Goal: Task Accomplishment & Management: Complete application form

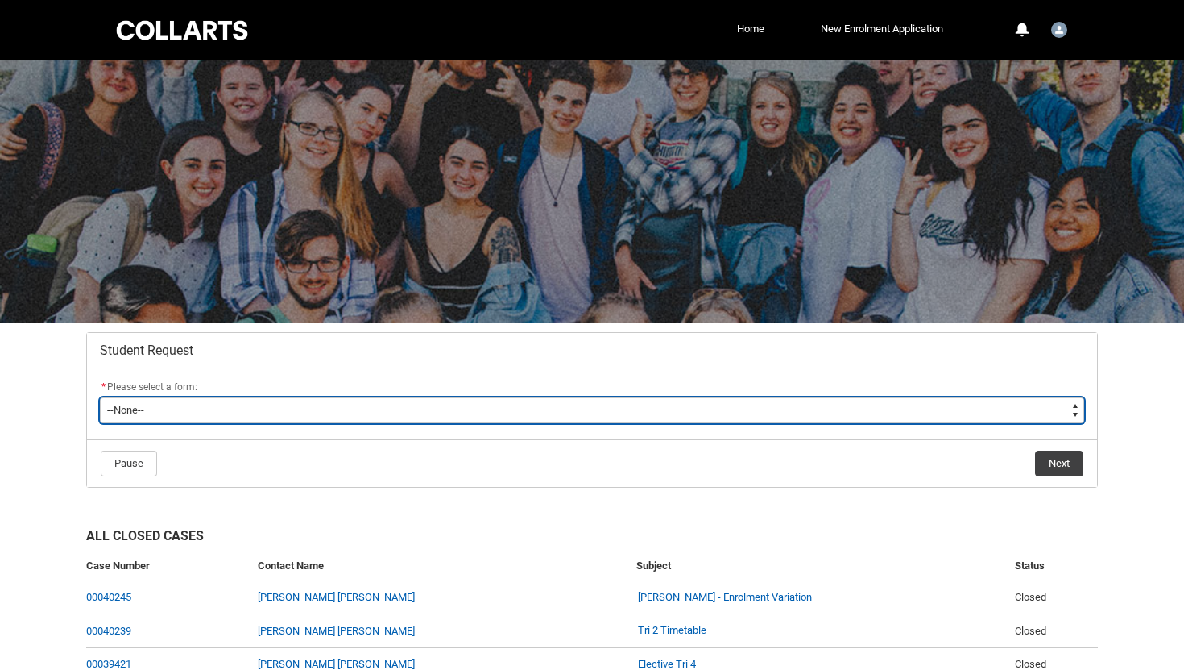
click at [791, 404] on select "--None-- Academic Transcript Application to Appeal Assignment Extension Change …" at bounding box center [592, 410] width 985 height 26
type lightning-select "Assignment_Extension_Choice"
select select "Assignment_Extension_Choice"
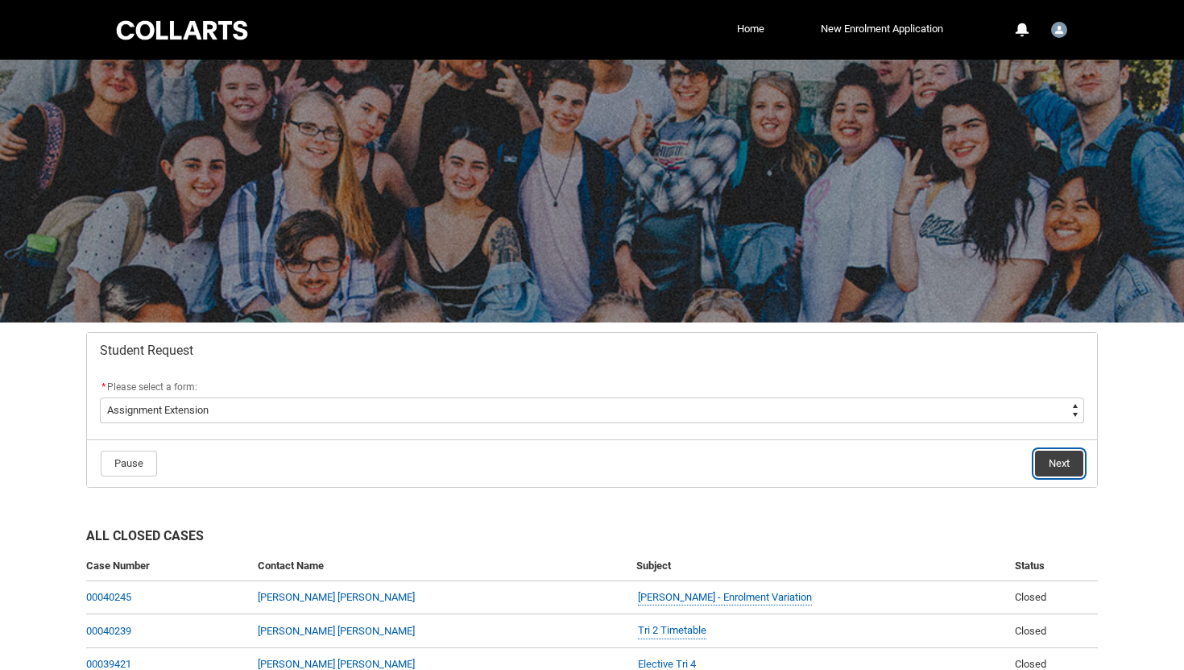
click at [1043, 463] on button "Next" at bounding box center [1059, 463] width 48 height 26
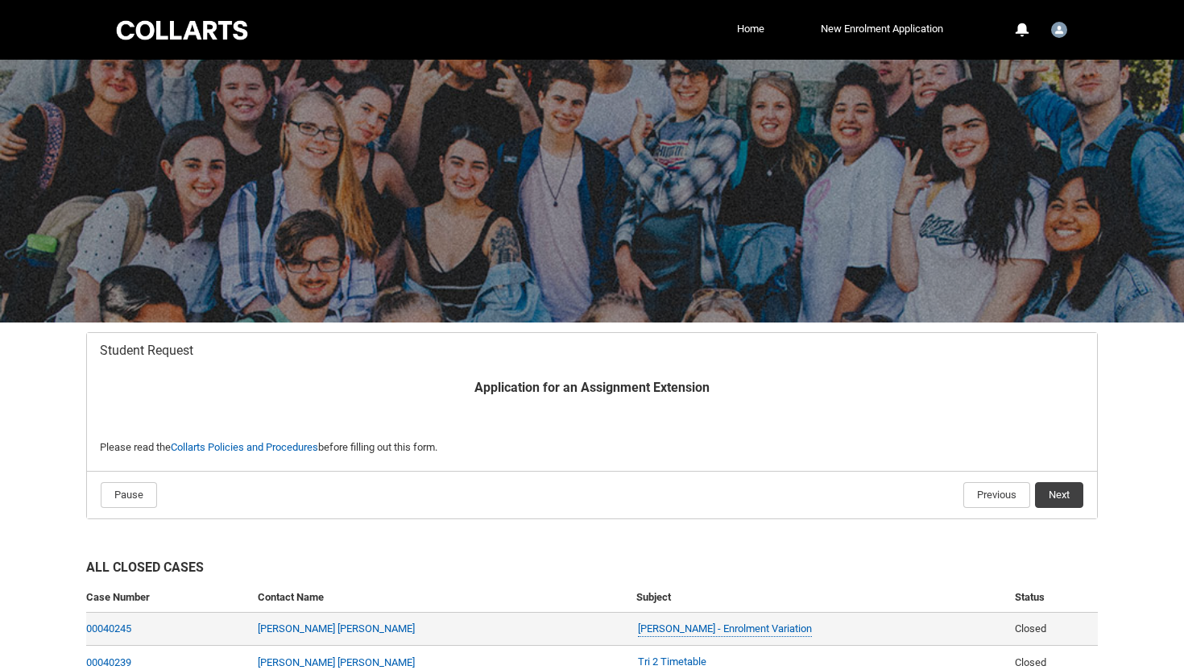
scroll to position [172, 0]
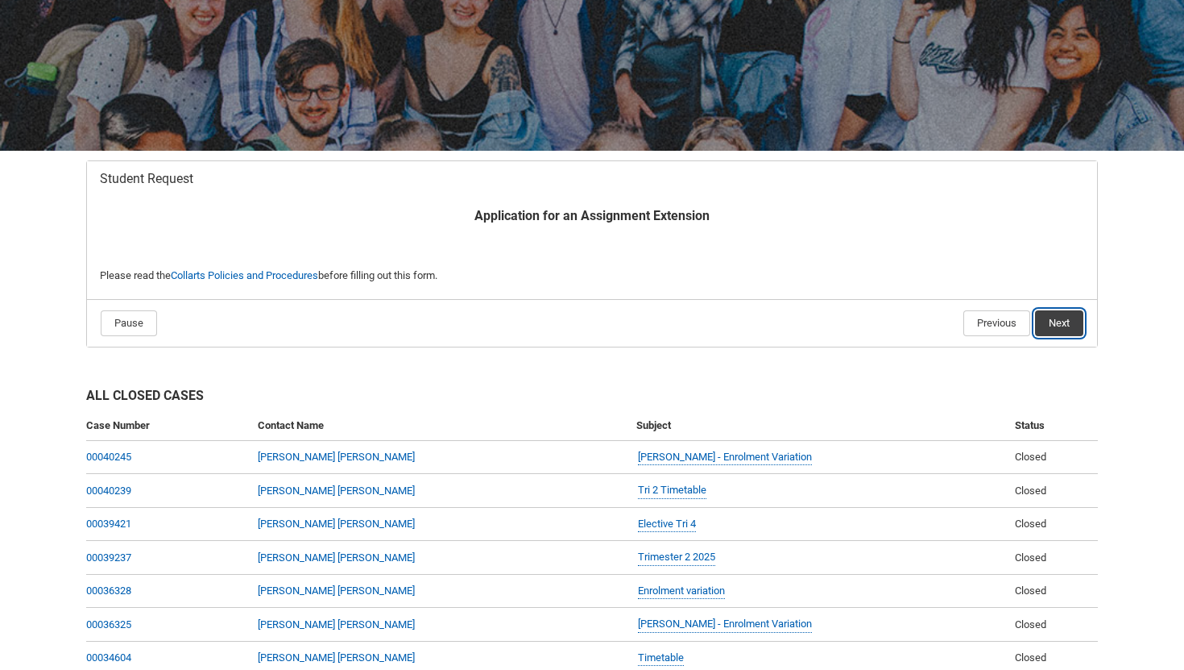
click at [1060, 326] on button "Next" at bounding box center [1059, 323] width 48 height 26
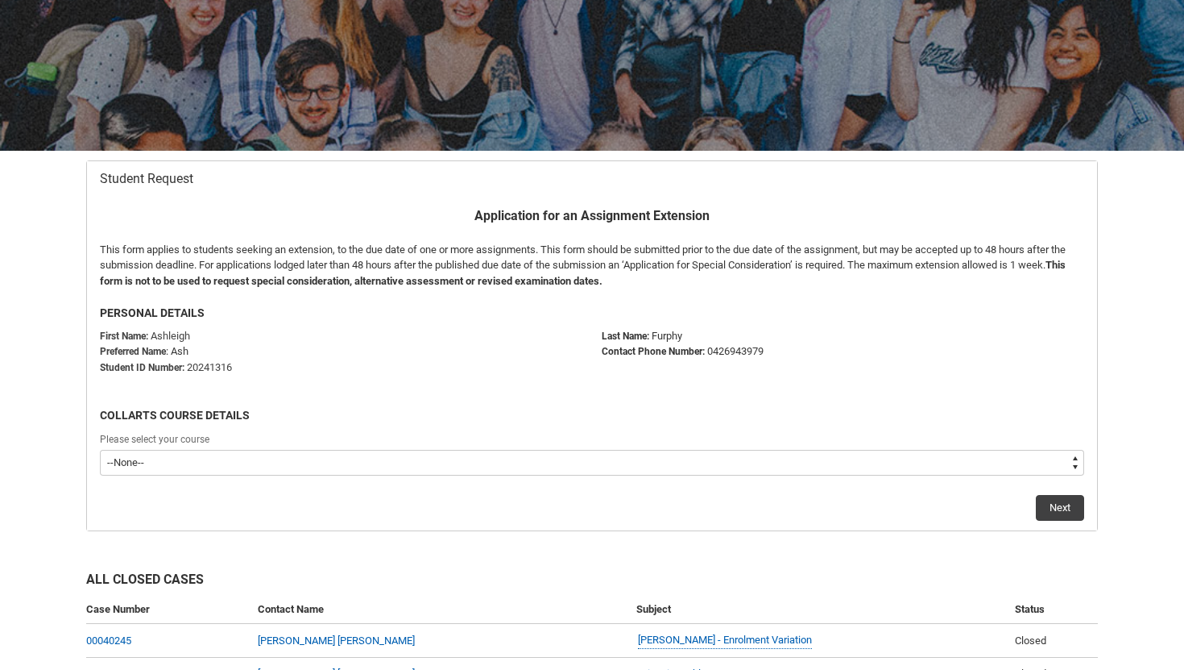
click at [703, 459] on select "--None-- Bachelor of Music Performance V2" at bounding box center [592, 463] width 985 height 26
type lightning-select "recordPicklist_ProgramEnrollment.a0jOZ000003IoXhYAK"
select select "recordPicklist_ProgramEnrollment.a0jOZ000003IoXhYAK"
click at [1048, 504] on button "Next" at bounding box center [1060, 508] width 48 height 26
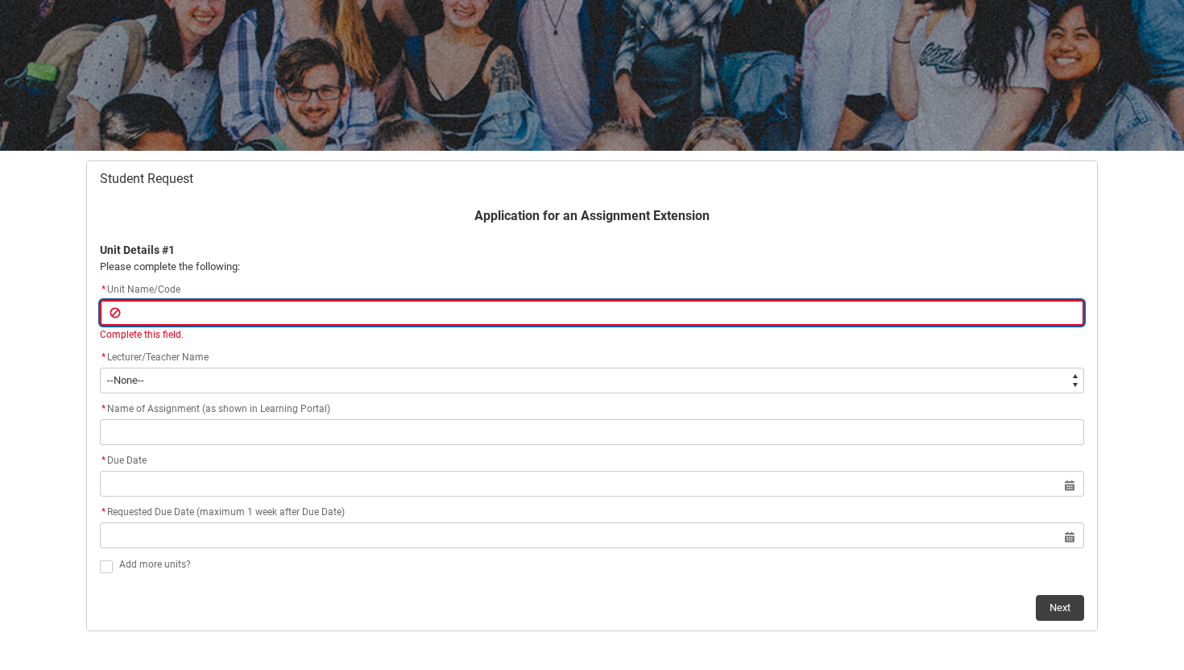
type lightning-primitive-input-simple "M"
type input "M"
type lightning-primitive-input-simple "MU"
type input "MU"
type lightning-primitive-input-simple "MUE"
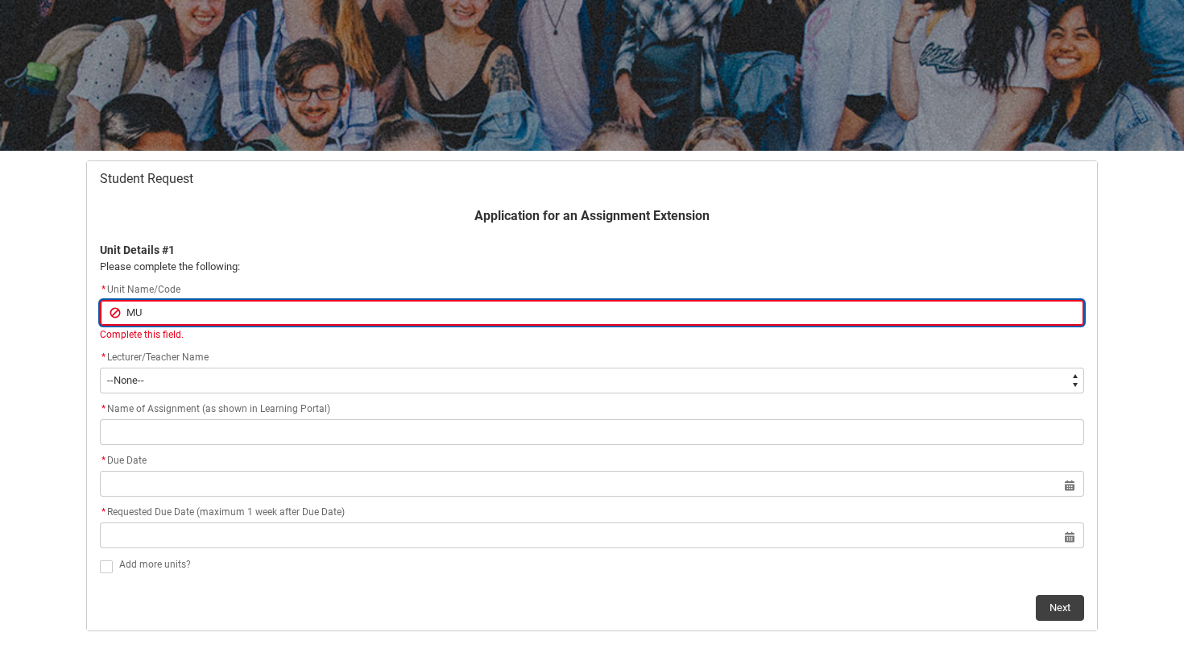
type input "MUE"
type lightning-primitive-input-simple "MUEN"
type input "MUEN"
type lightning-primitive-input-simple "MUENS"
type input "MUENS"
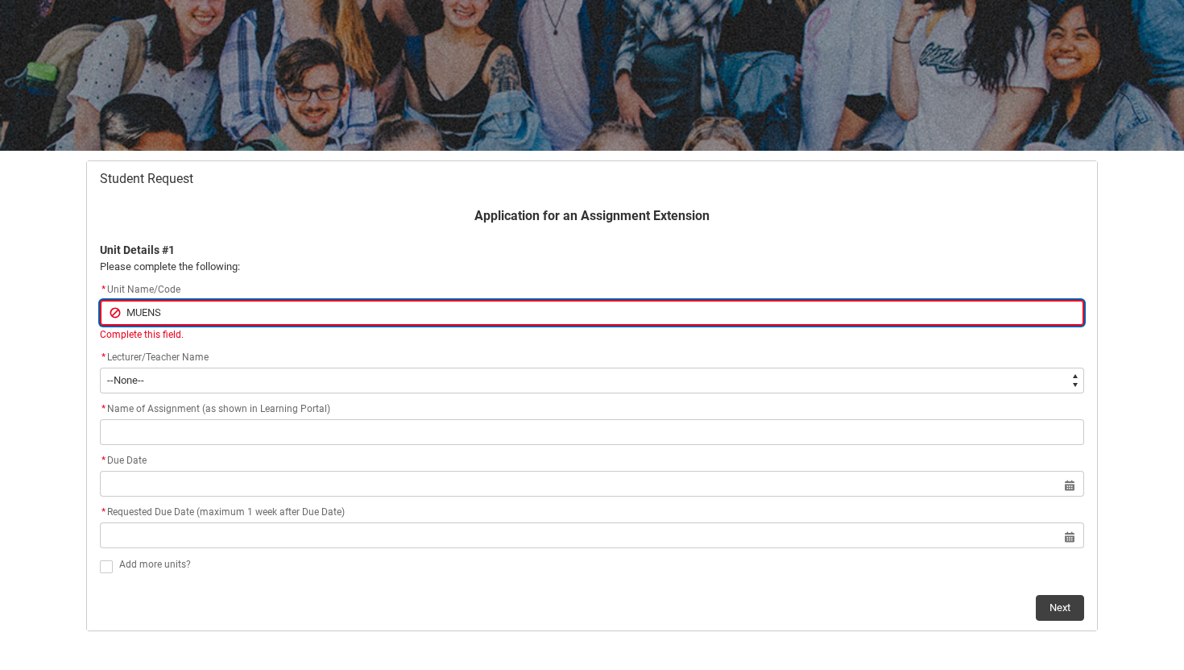
type lightning-primitive-input-simple "MUENS4"
type input "MUENS4"
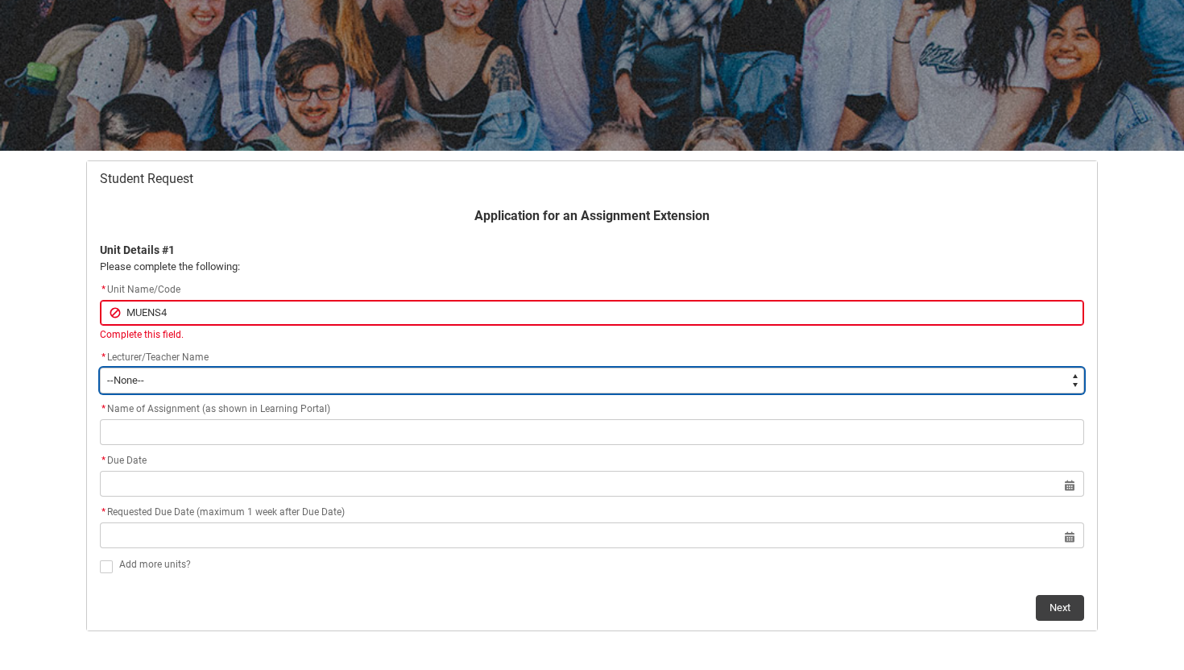
click at [533, 380] on flowruntime-screen-field "* Lecturer/Teacher Name * --None-- [PERSON_NAME] [PERSON_NAME] [PERSON_NAME] [P…" at bounding box center [592, 374] width 1004 height 52
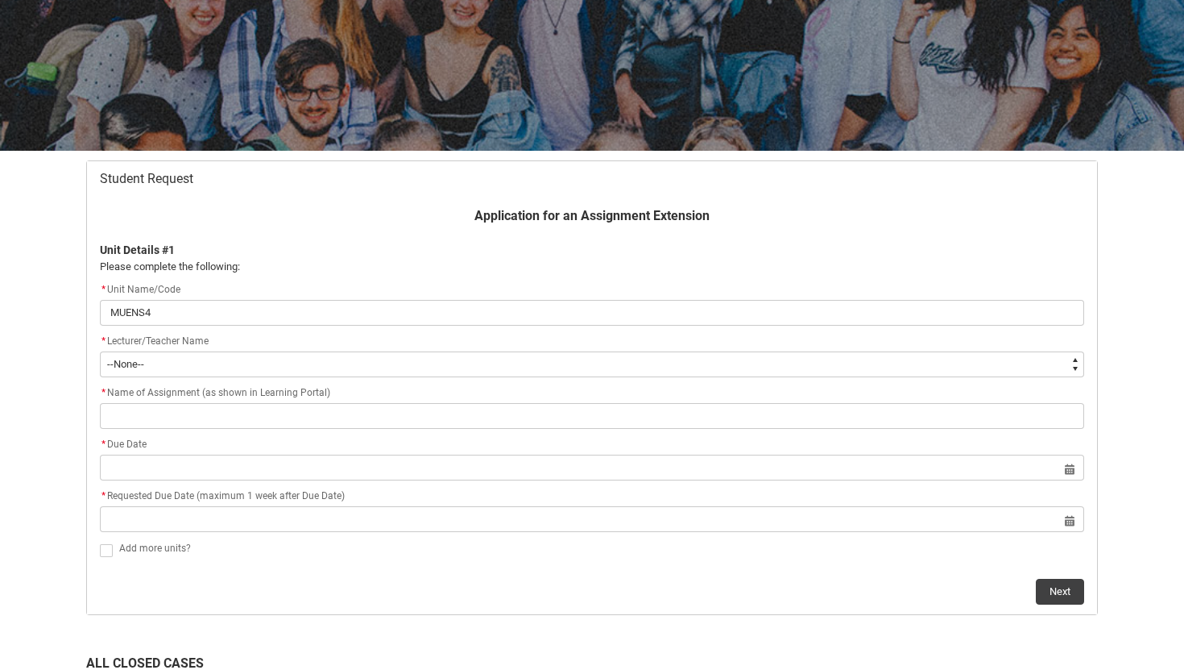
click at [525, 350] on div "* Lecturer/Teacher Name" at bounding box center [592, 341] width 985 height 19
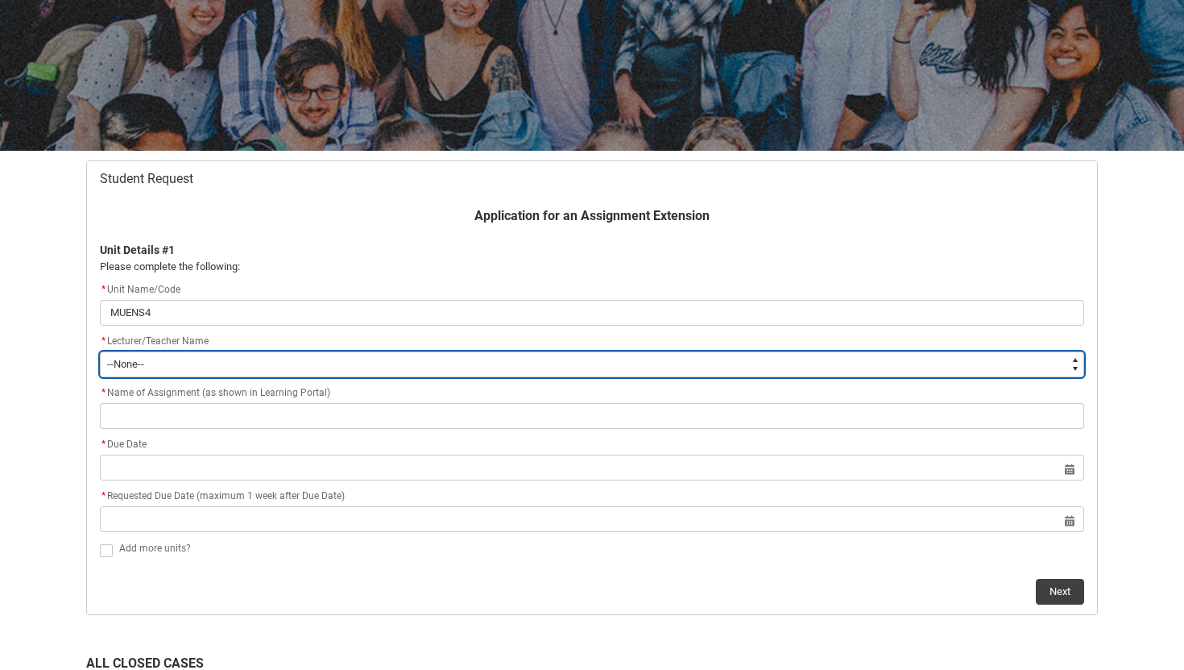
click at [520, 373] on select "--None-- [PERSON_NAME] [PERSON_NAME] [PERSON_NAME] [PERSON_NAME] [PERSON_NAME] …" at bounding box center [592, 364] width 985 height 26
type lightning-select "Faculty_NamefromAtoM.0035g00000b9AYVAA2"
select select "Faculty_NamefromAtoM.0035g00000b9AYVAA2"
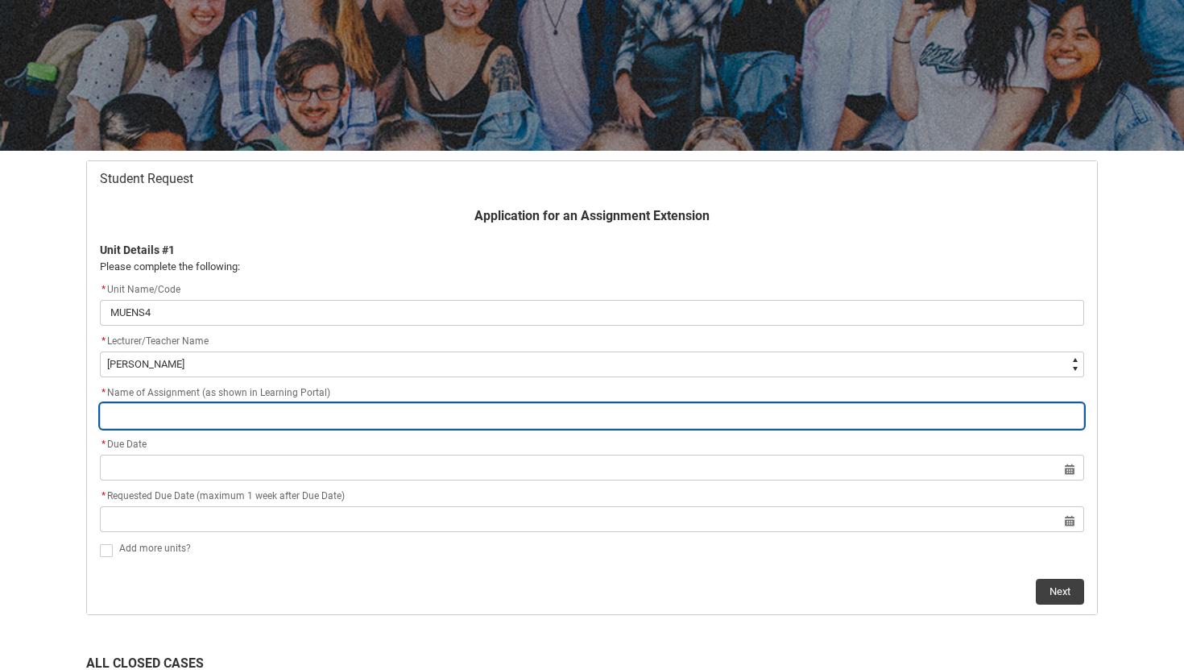
click at [246, 417] on input "Redu_Student_Request flow" at bounding box center [592, 416] width 985 height 26
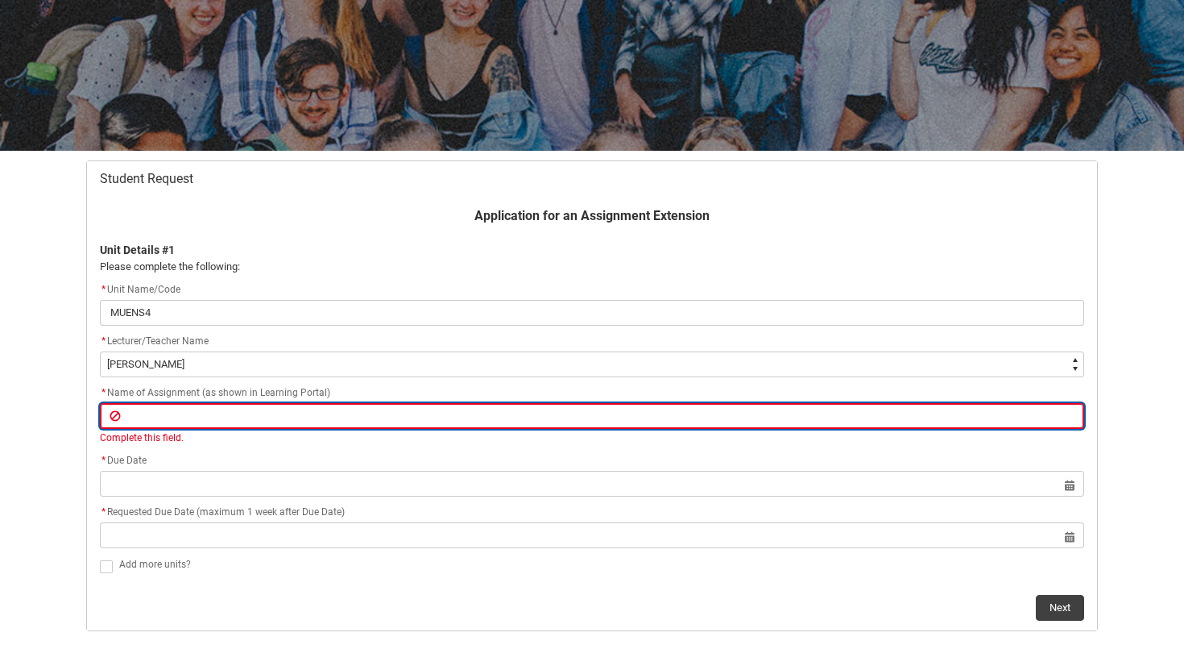
type lightning-primitive-input-simple "O"
type input "O"
type lightning-primitive-input-simple "Or"
type input "Or"
type lightning-primitive-input-simple "O"
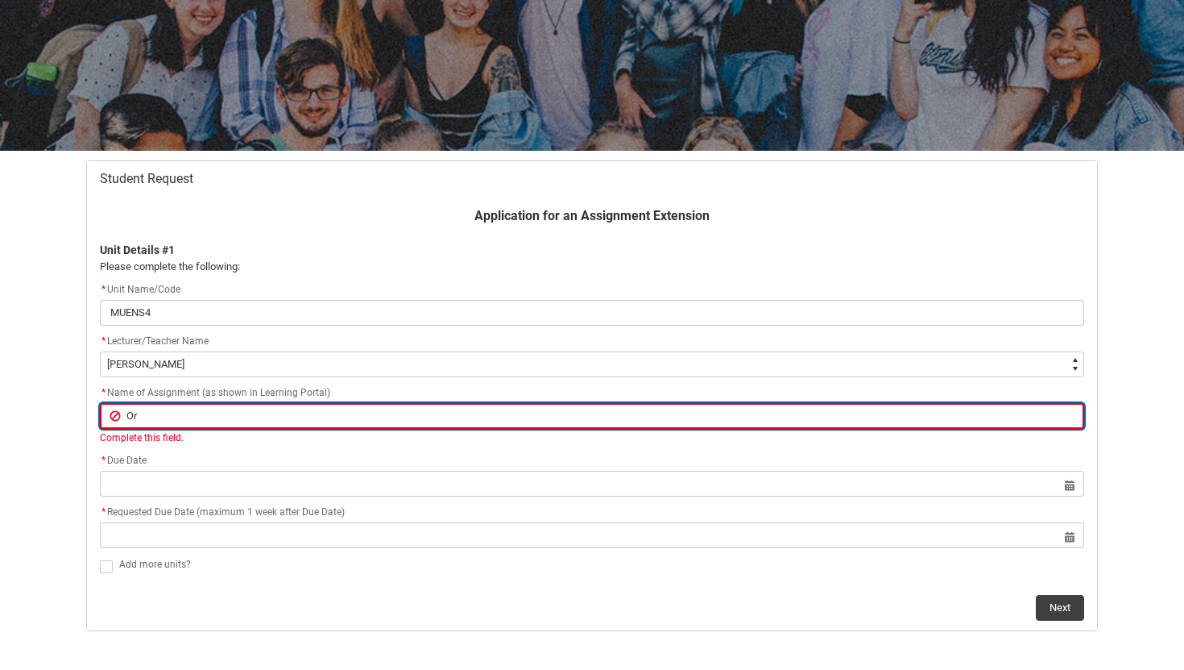
type input "O"
type lightning-primitive-input-simple "P"
type input "P"
type lightning-primitive-input-simple "Po"
type input "Po"
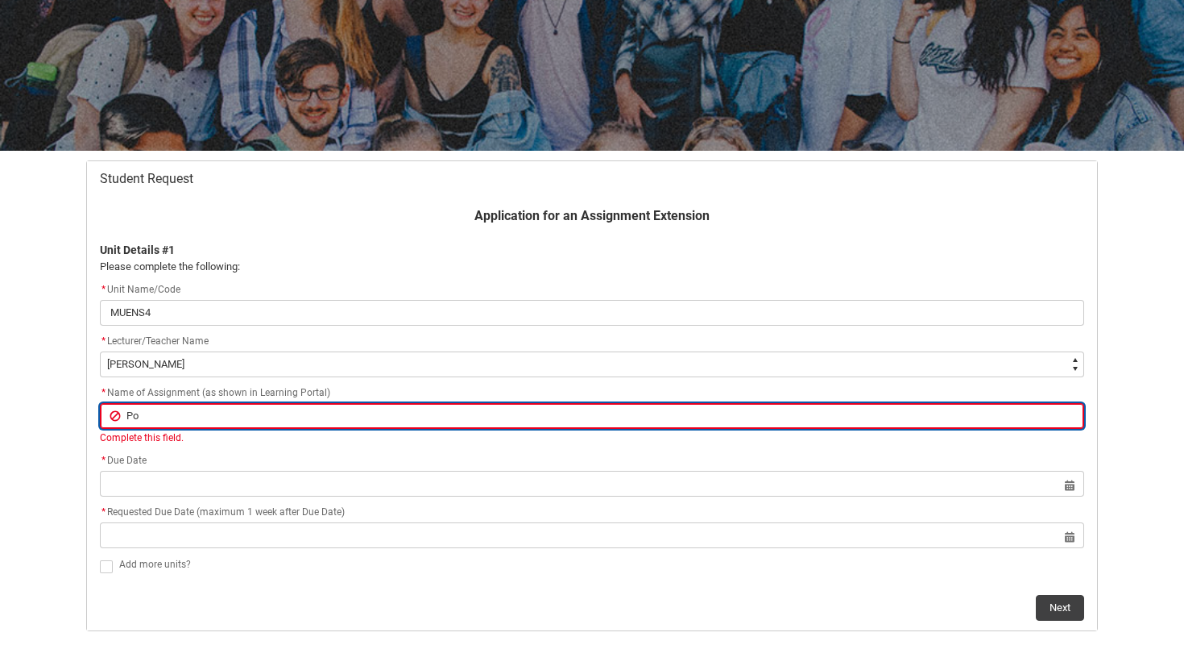
type lightning-primitive-input-simple "Por"
type input "Por"
type lightning-primitive-input-simple "Po"
type input "Po"
type lightning-primitive-input-simple "P"
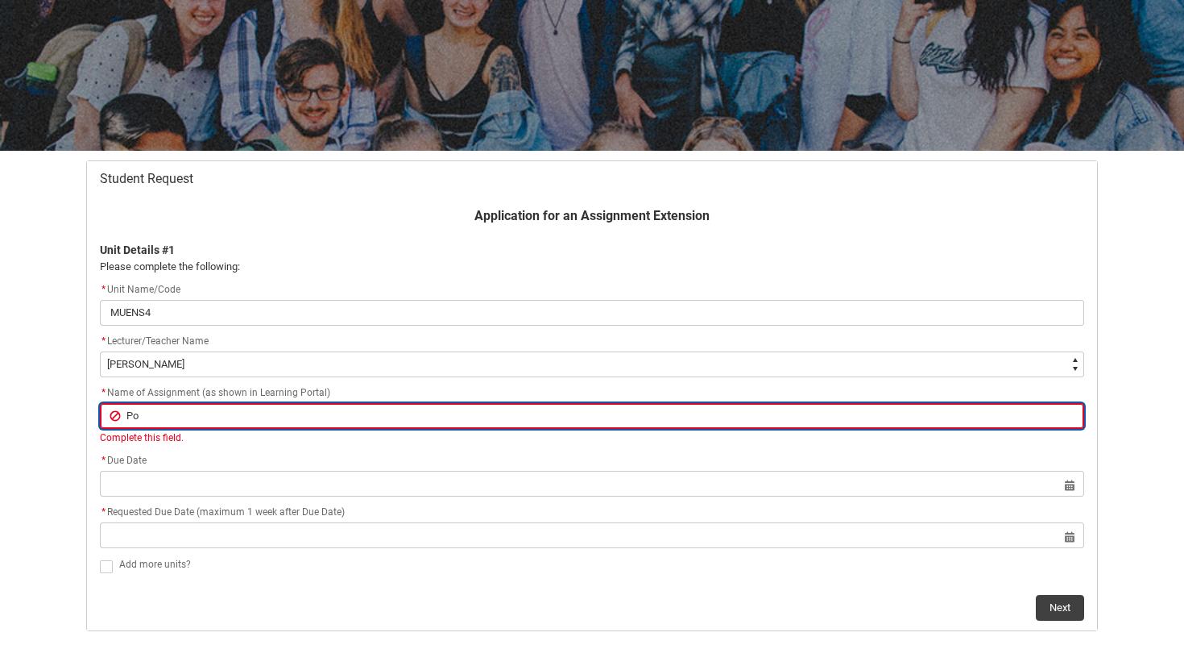
type input "P"
type lightning-primitive-input-simple "Pr"
type input "Pr"
type lightning-primitive-input-simple "Pro"
type input "Pro"
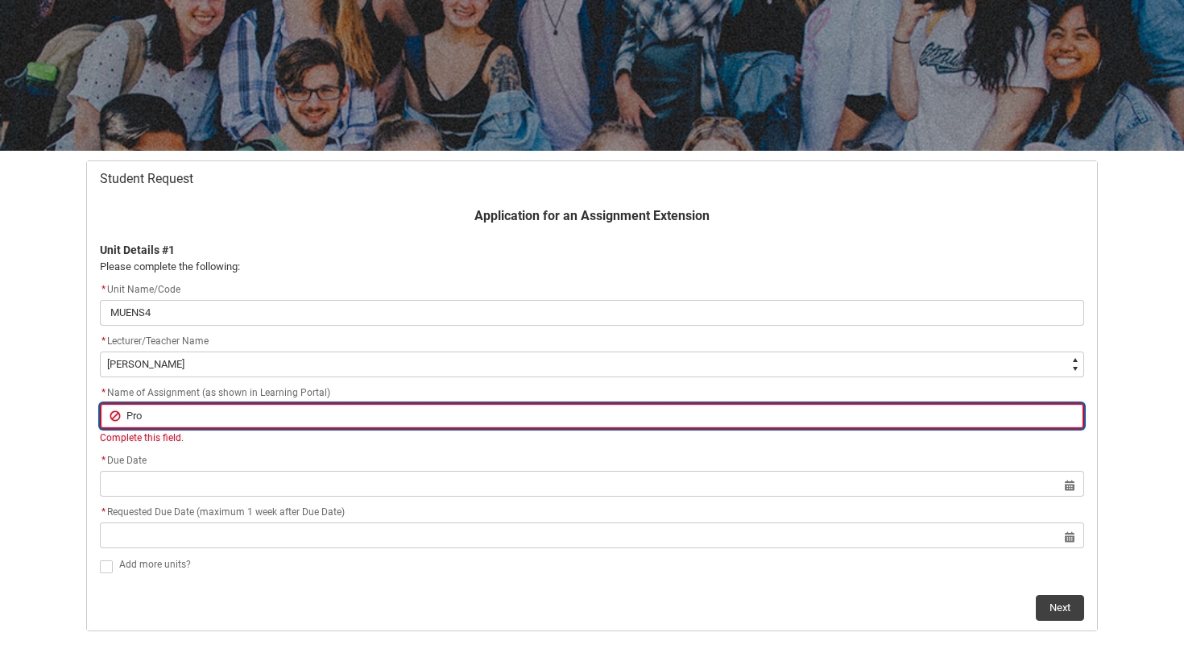
type lightning-primitive-input-simple "Prog"
type input "Prog"
type lightning-primitive-input-simple "Progr"
type input "Progr"
type lightning-primitive-input-simple "Progre"
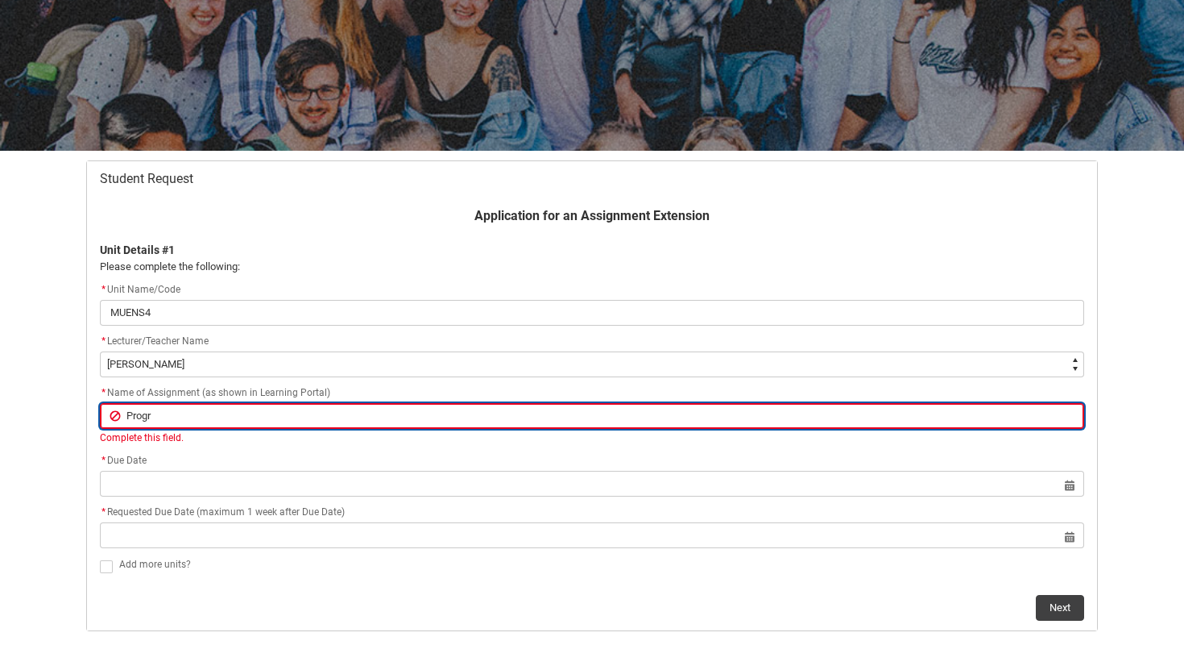
type input "Progre"
type lightning-primitive-input-simple "Progres"
type input "Progres"
type lightning-primitive-input-simple "Progress"
type input "Progress"
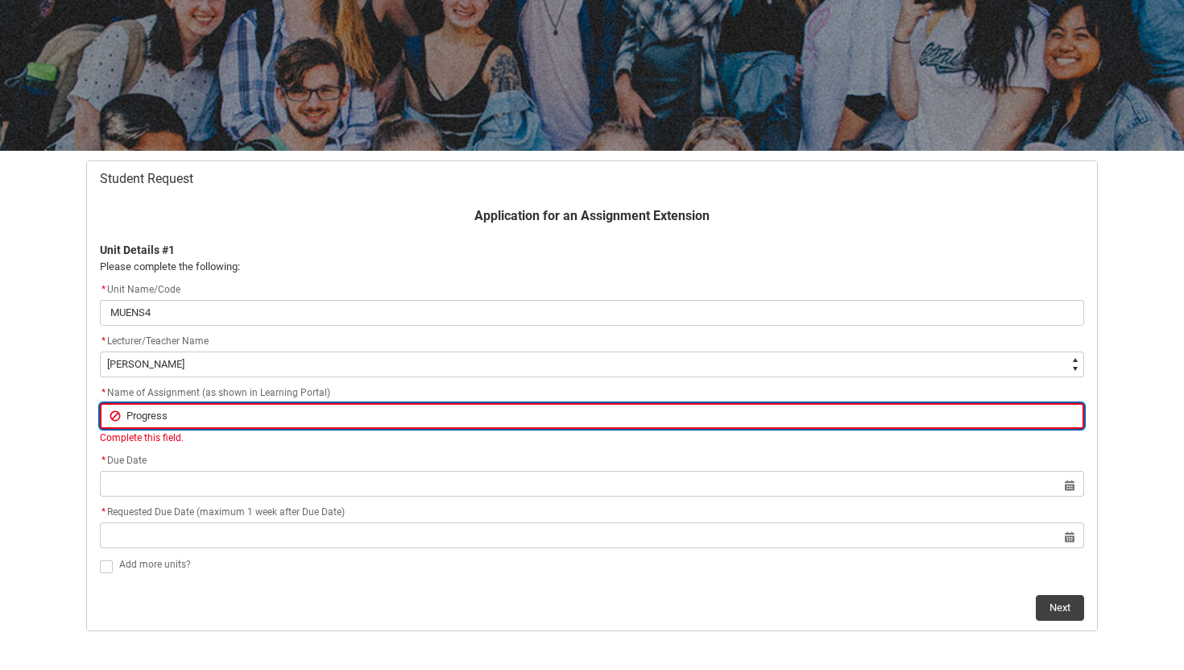
type lightning-primitive-input-simple "Progress"
type input "Progress"
type lightning-primitive-input-simple "Progress J"
type input "Progress J"
type lightning-primitive-input-simple "Progress Jo"
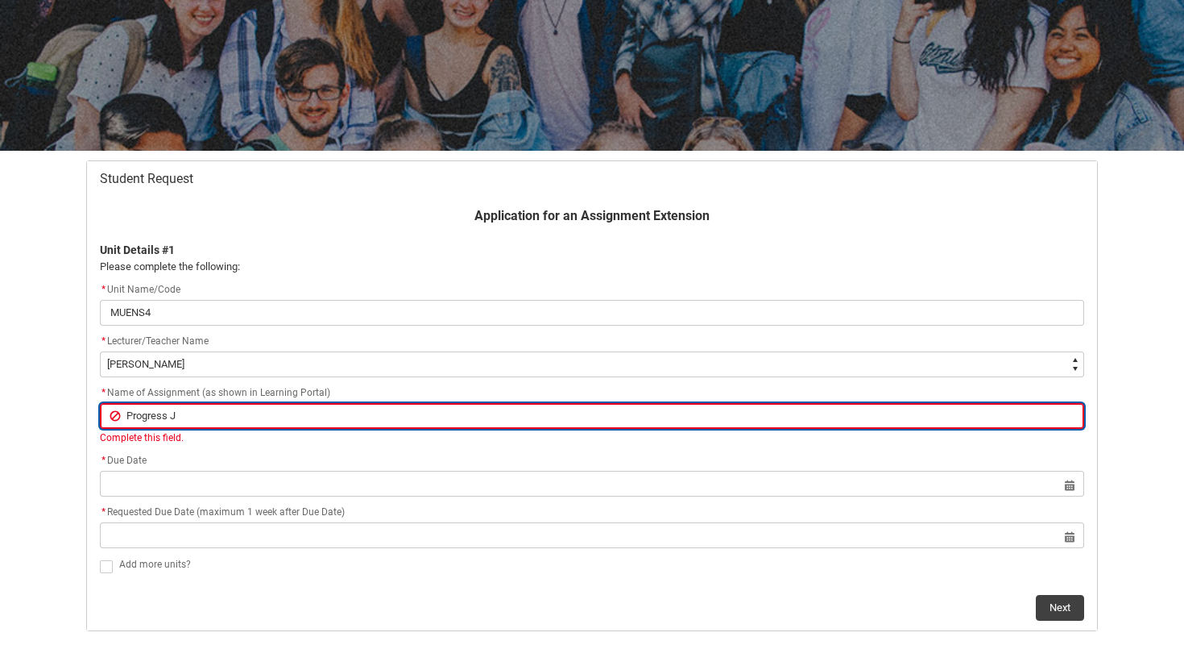
type input "Progress Jo"
type lightning-primitive-input-simple "Progress Jou"
type input "Progress Jou"
type lightning-primitive-input-simple "Progress Jour"
type input "Progress Jour"
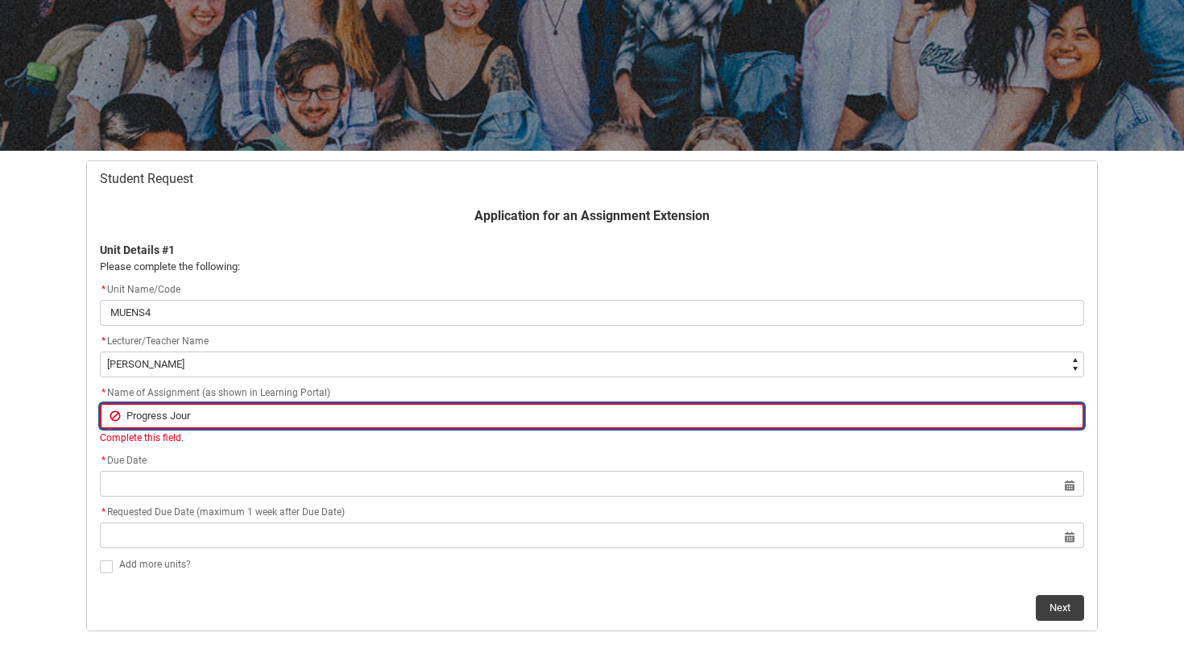
type lightning-primitive-input-simple "Progress Journ"
type input "Progress Journ"
type lightning-primitive-input-simple "Progress Journa"
type input "Progress Journa"
type lightning-primitive-input-simple "Progress Journal"
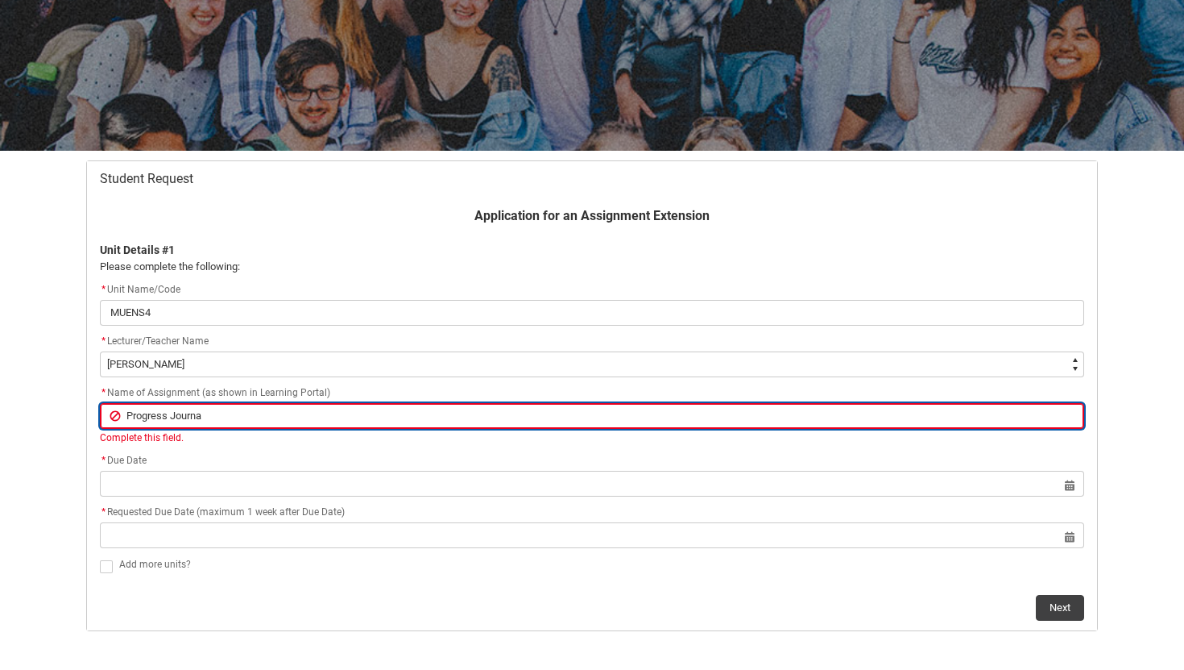
type input "Progress Journal"
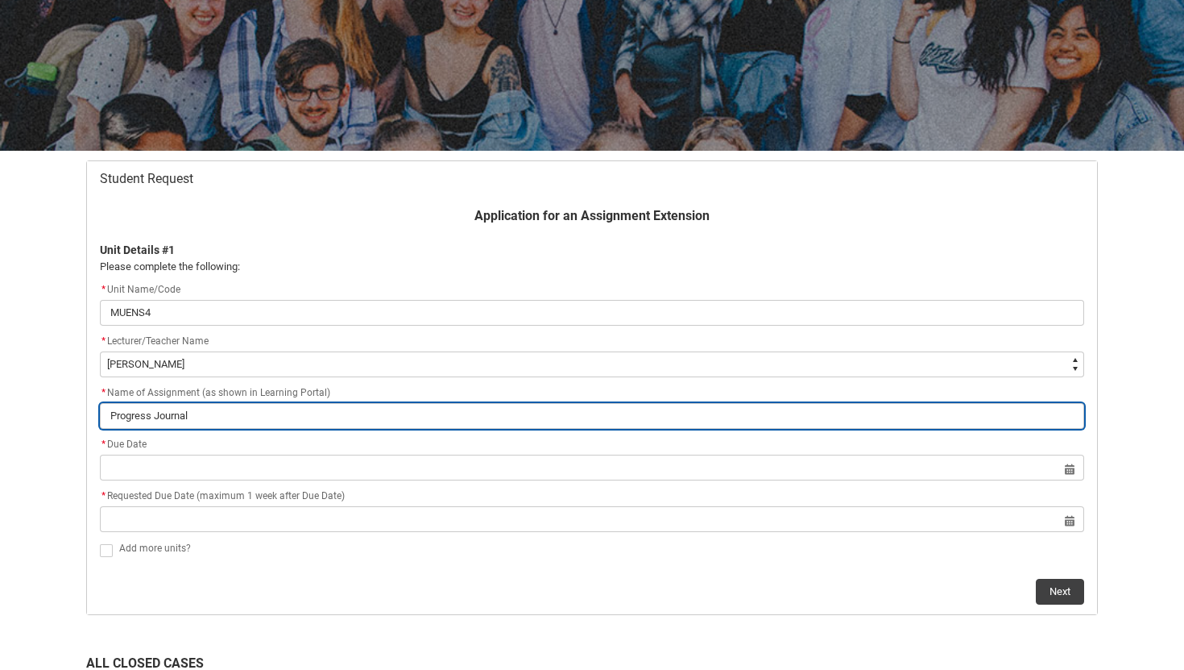
type lightning-primitive-input-simple "Progress Journal"
type input "Progress Journal"
type lightning-primitive-input-simple "Progress Journal a"
type input "Progress Journal a"
type lightning-primitive-input-simple "Progress Journal an"
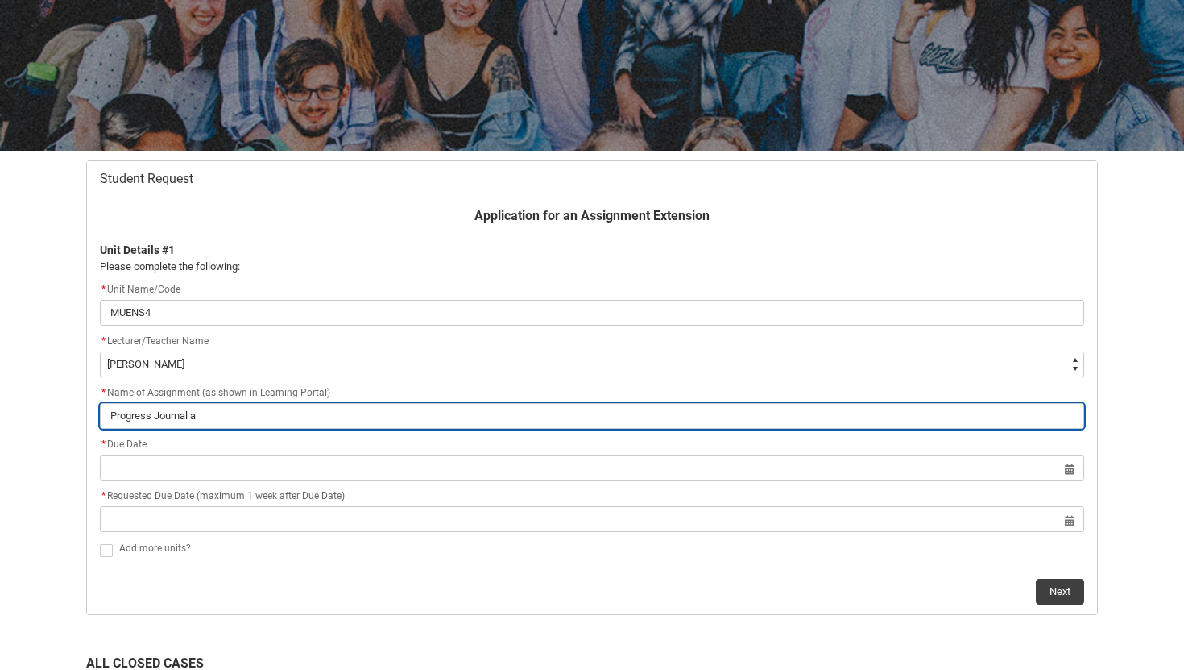
type input "Progress Journal an"
type lightning-primitive-input-simple "Progress Journal and"
type input "Progress Journal and"
type lightning-primitive-input-simple "Progress Journal and"
type input "Progress Journal and"
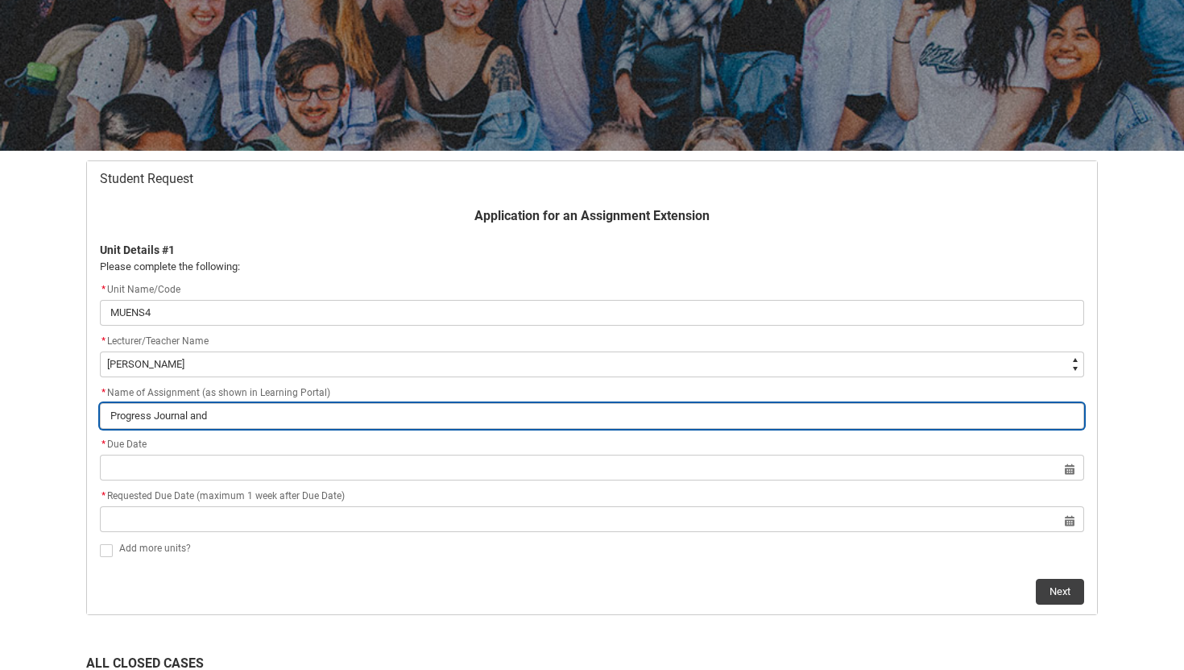
type lightning-primitive-input-simple "Progress Journal and S"
type input "Progress Journal and S"
type lightning-primitive-input-simple "Progress Journal and St"
type input "Progress Journal and St"
type lightning-primitive-input-simple "Progress Journal and Sta"
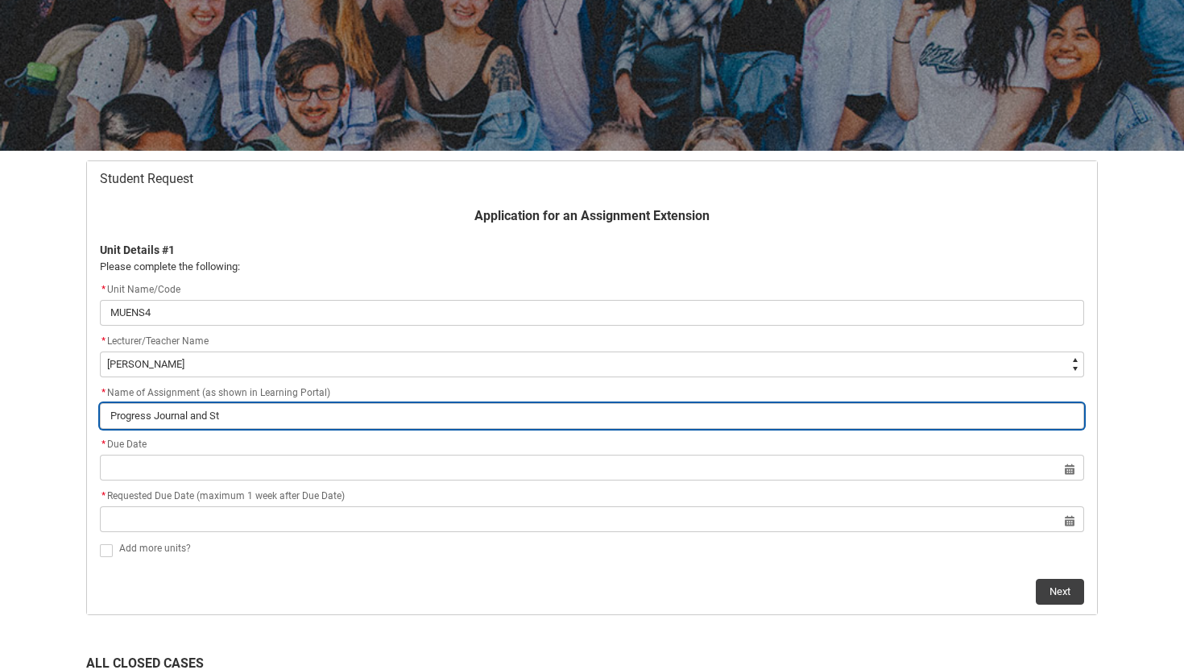
type input "Progress Journal and Sta"
type lightning-primitive-input-simple "Progress Journal and Stag"
type input "Progress Journal and Stag"
type lightning-primitive-input-simple "Progress Journal and Stage"
type input "Progress Journal and Stage"
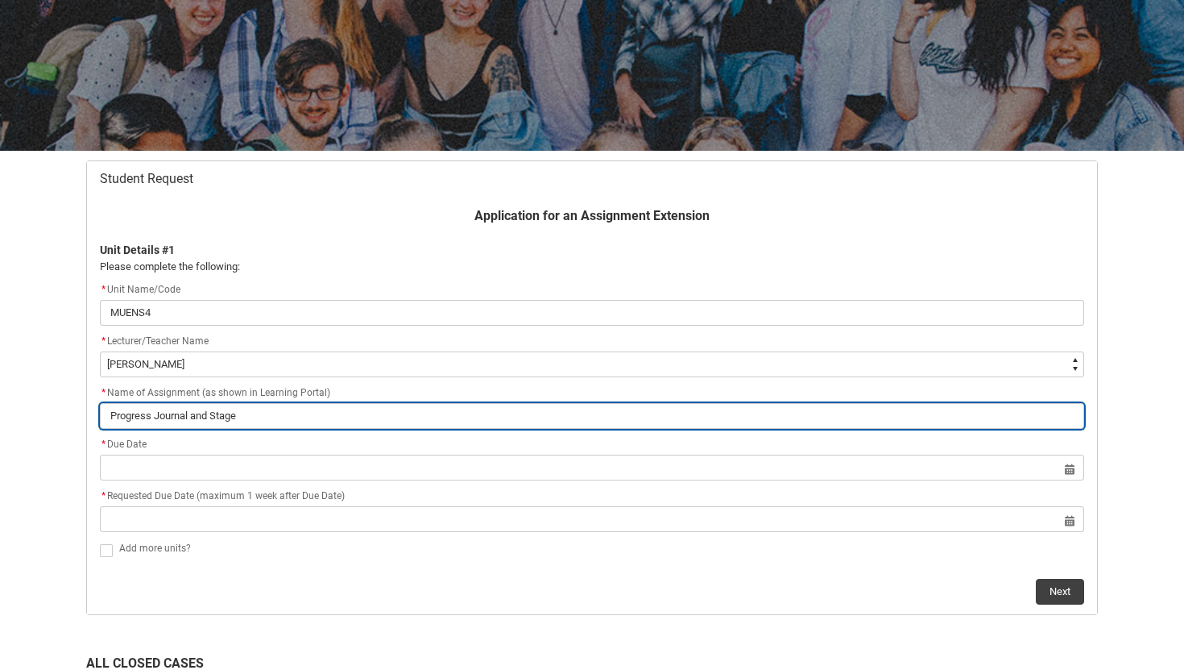
type lightning-primitive-input-simple "Progress Journal and Stage"
type input "Progress Journal and Stage"
type lightning-primitive-input-simple "Progress Journal and Stage P"
type input "Progress Journal and Stage P"
type lightning-primitive-input-simple "Progress Journal and Stage Pl"
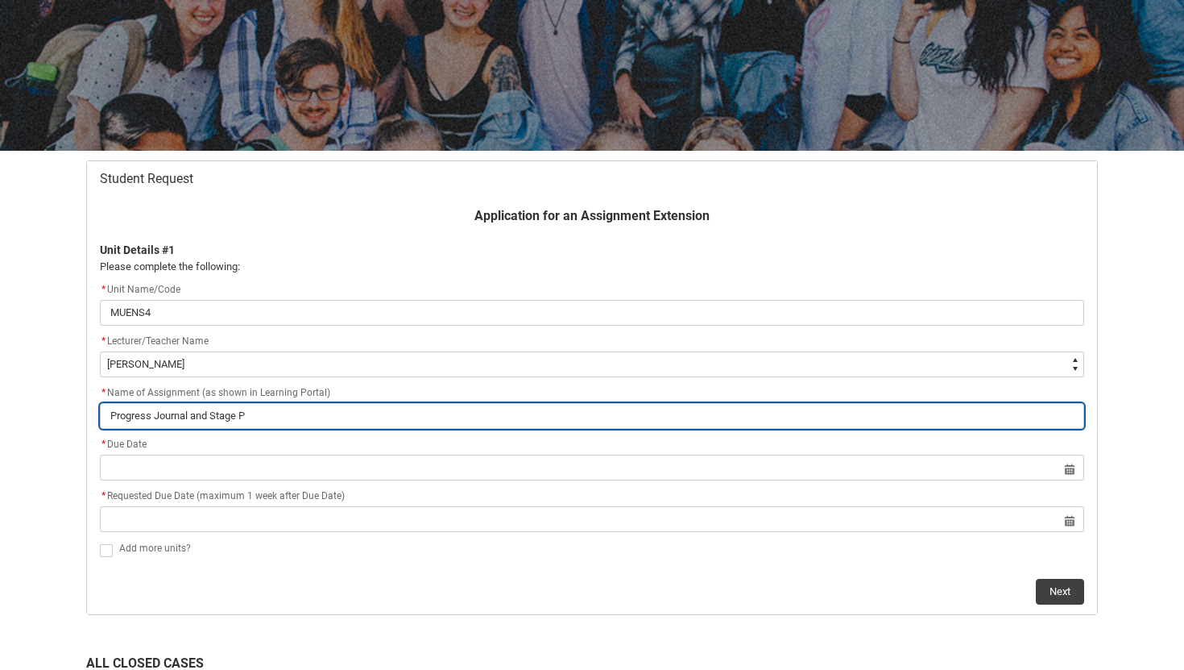
type input "Progress Journal and Stage Pl"
type lightning-primitive-input-simple "Progress Journal and Stage Plo"
type input "Progress Journal and Stage Plo"
type lightning-primitive-input-simple "Progress Journal and Stage Plot"
type input "Progress Journal and Stage Plot"
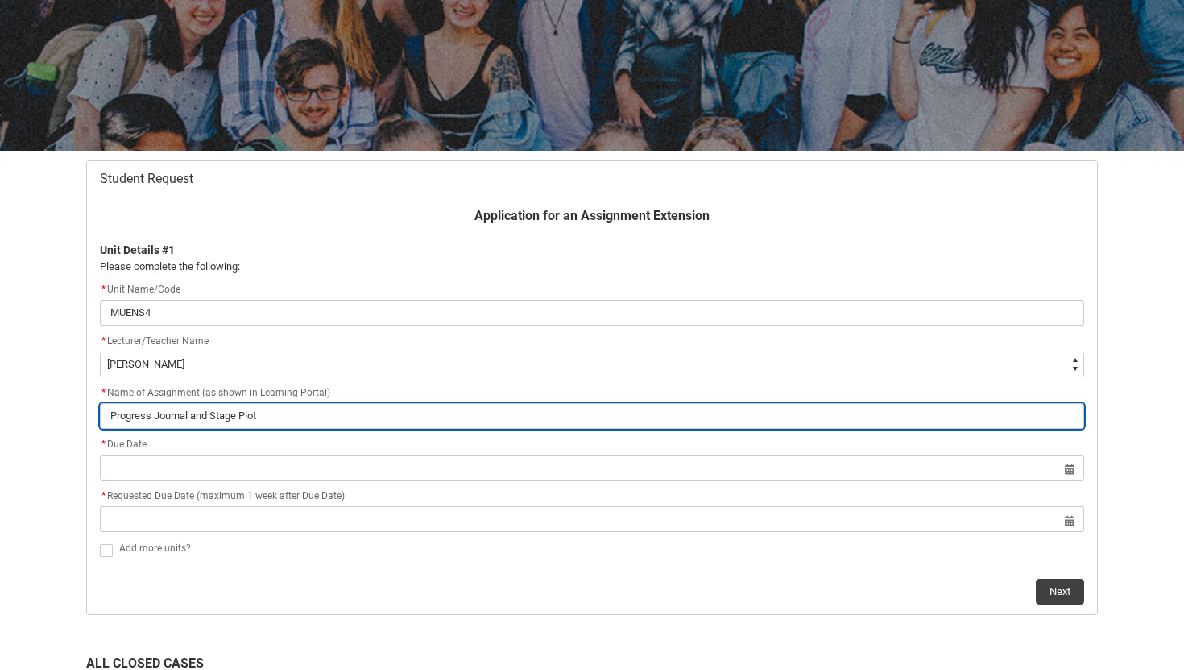
type lightning-primitive-input-simple "Progress Journal and Stage Plot"
type input "Progress Journal and Stage Plot"
type lightning-primitive-input-simple "Progress Journal and Stage Plot"
type input "Progress Journal and Stage Plot"
type lightning-primitive-input-simple "Progress Journal and Stage Plot"
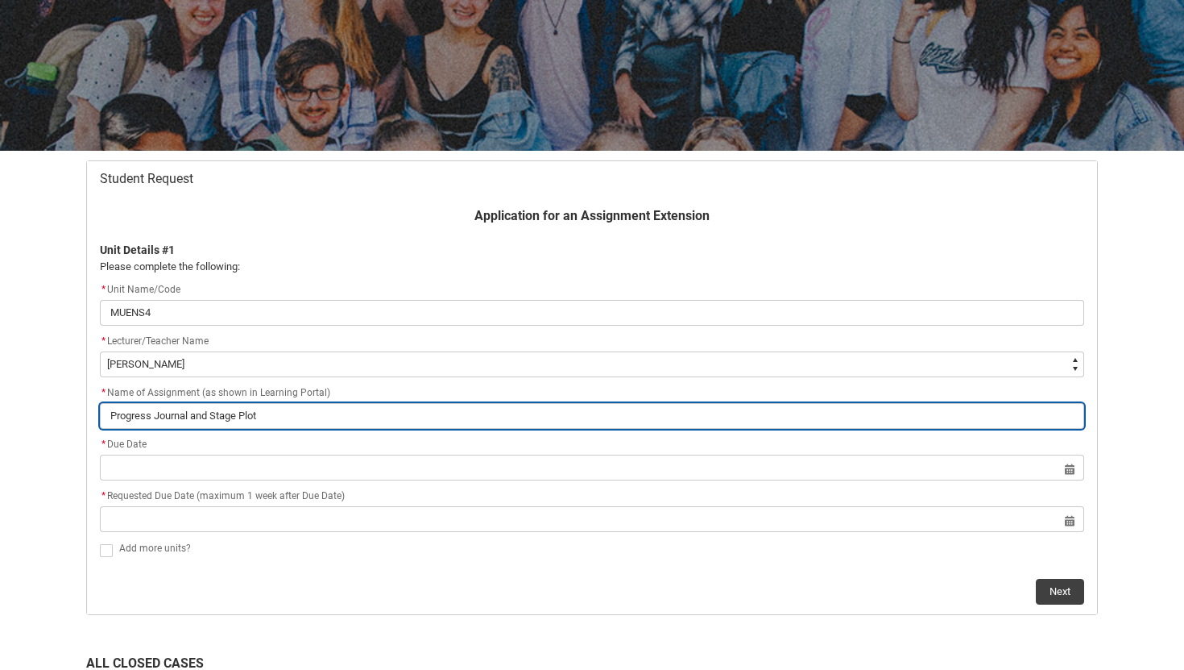
type input "Progress Journal and Stage Plot"
type lightning-primitive-input-simple "Progress Journal and Stage Plot"
type input "Progress Journal and Stage Plot"
type lightning-primitive-input-simple "Progress Journal and Stage Plot/"
type input "Progress Journal and Stage Plot/"
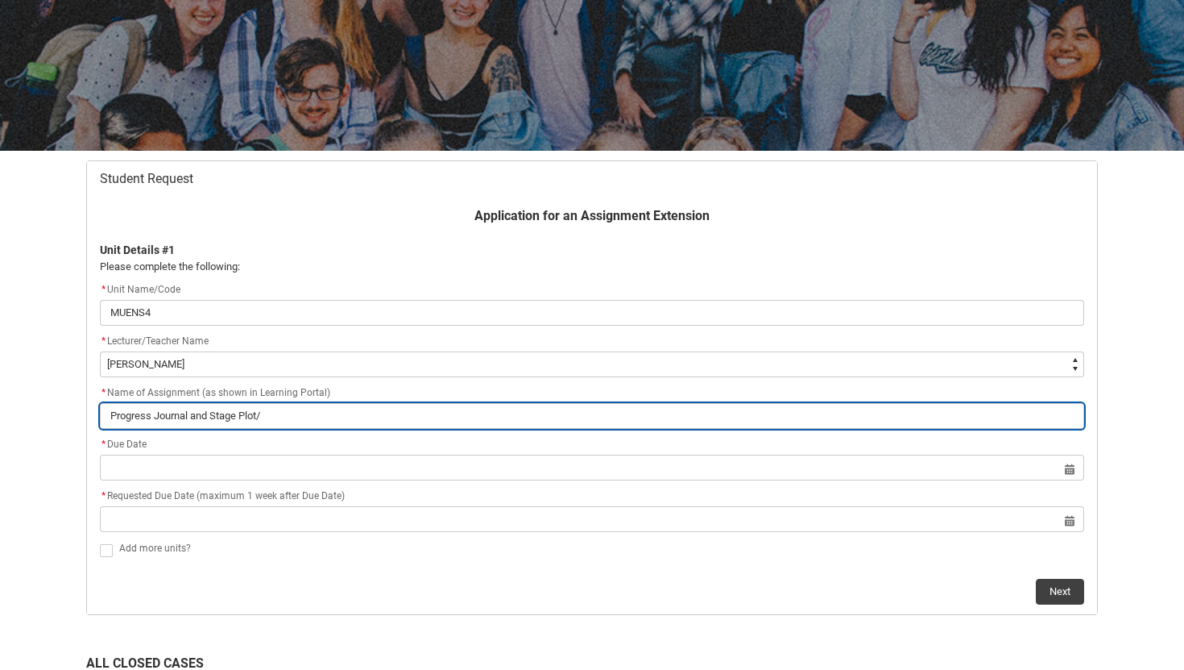
type lightning-primitive-input-simple "Progress Journal and Stage Plot/L"
type input "Progress Journal and Stage Plot/L"
type lightning-primitive-input-simple "Progress Journal and Stage Plot/[PERSON_NAME]"
type input "Progress Journal and Stage Plot/[PERSON_NAME]"
type lightning-primitive-input-simple "Progress Journal and Stage Plot/[PERSON_NAME]"
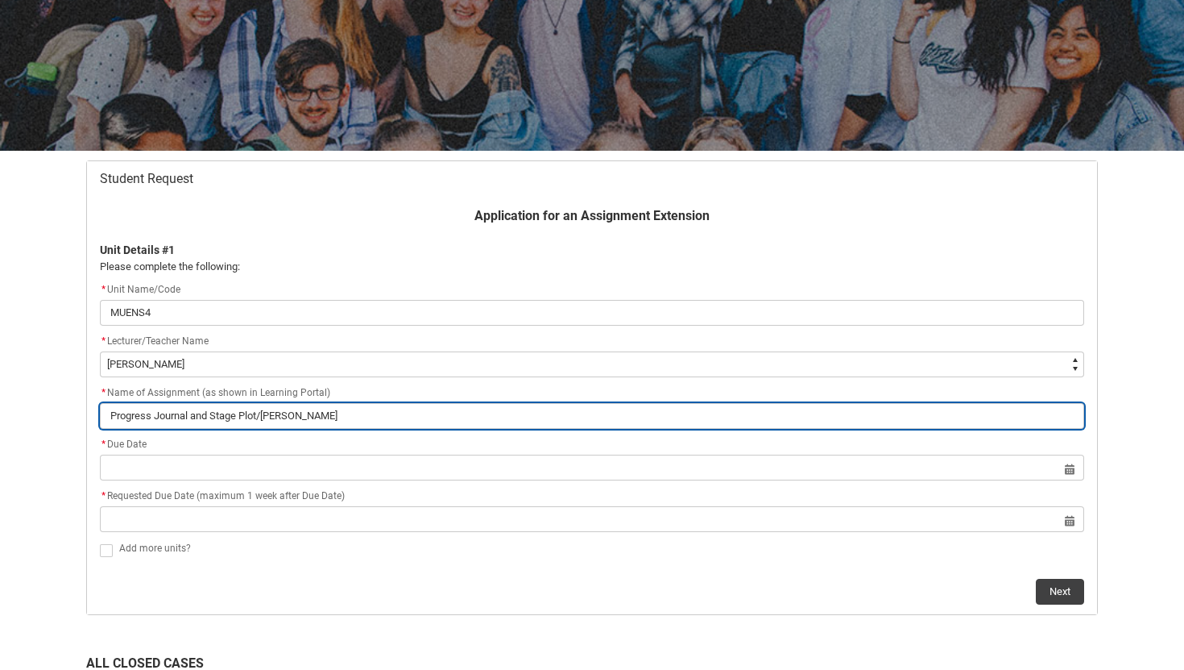
type input "Progress Journal and Stage Plot/[PERSON_NAME]"
type lightning-primitive-input-simple "Progress Journal and Stage Plot/Line"
type input "Progress Journal and Stage Plot/Line"
type lightning-primitive-input-simple "Progress Journal and Stage Plot/Line"
type input "Progress Journal and Stage Plot/Line"
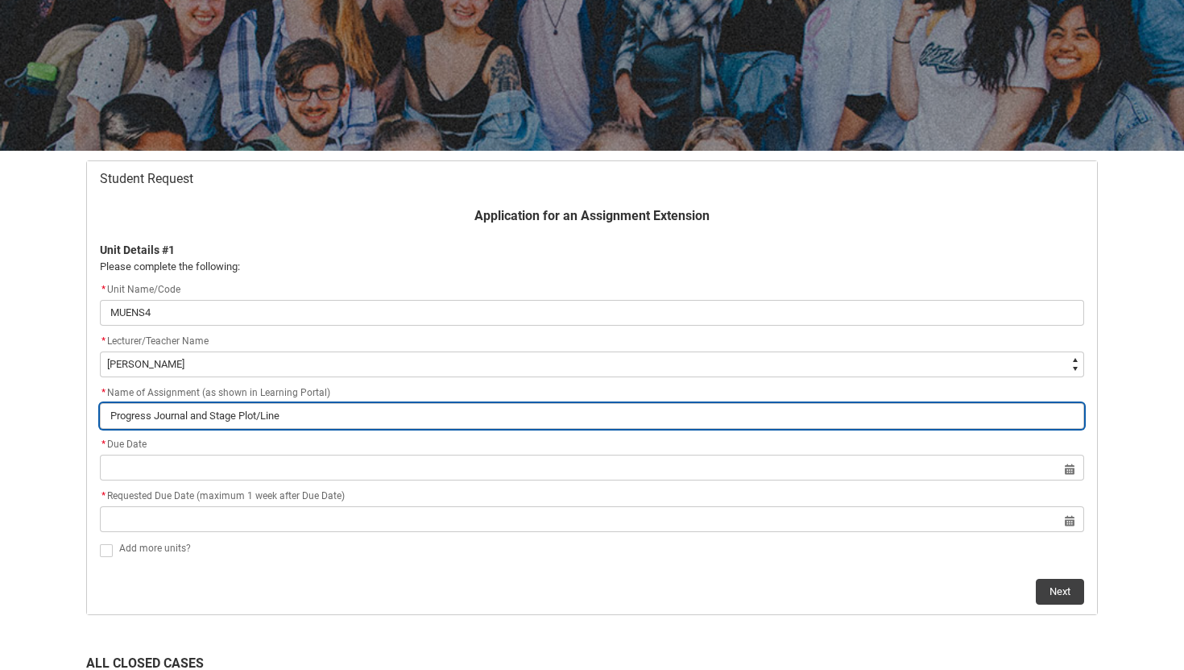
type lightning-primitive-input-simple "Progress Journal and Stage Plot/Line L"
type input "Progress Journal and Stage Plot/Line L"
type lightning-primitive-input-simple "Progress Journal and Stage Plot/Line Li"
type input "Progress Journal and Stage Plot/Line Li"
type lightning-primitive-input-simple "Progress Journal and Stage Plot/Line Lis"
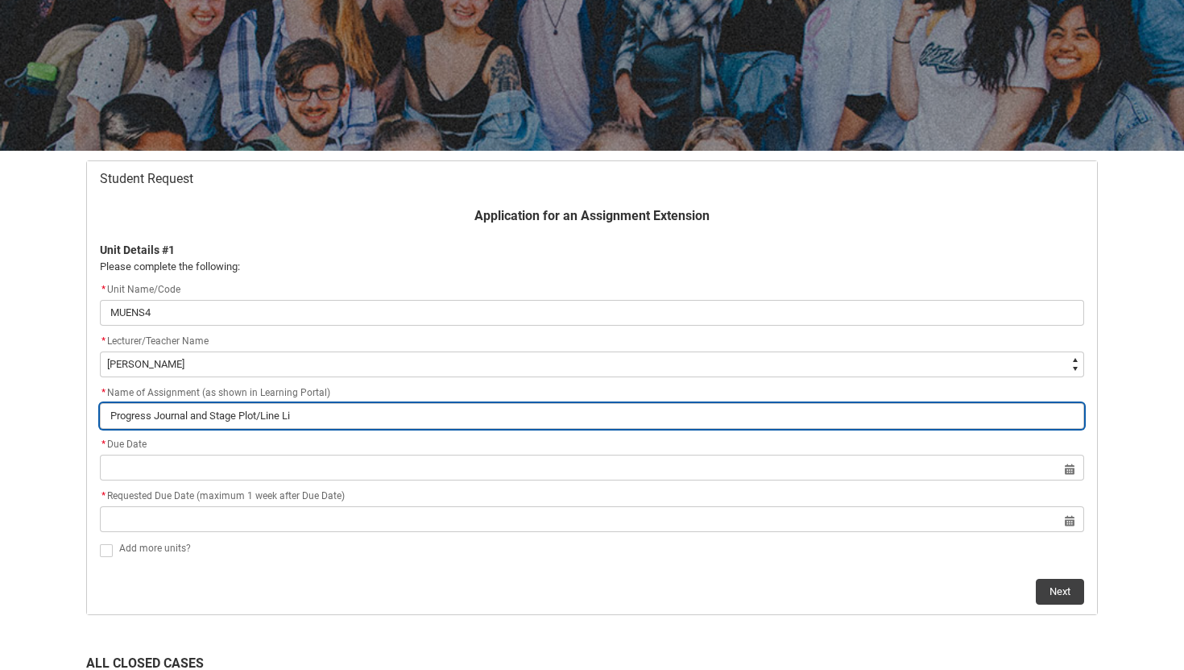
type input "Progress Journal and Stage Plot/Line Lis"
type lightning-primitive-input-simple "Progress Journal and Stage Plot/Line List"
type input "Progress Journal and Stage Plot/Line List"
type lightning-primitive-input-simple "Progress Journal and Stage Plot/Line List"
type input "Progress Journal and Stage Plot/Line List"
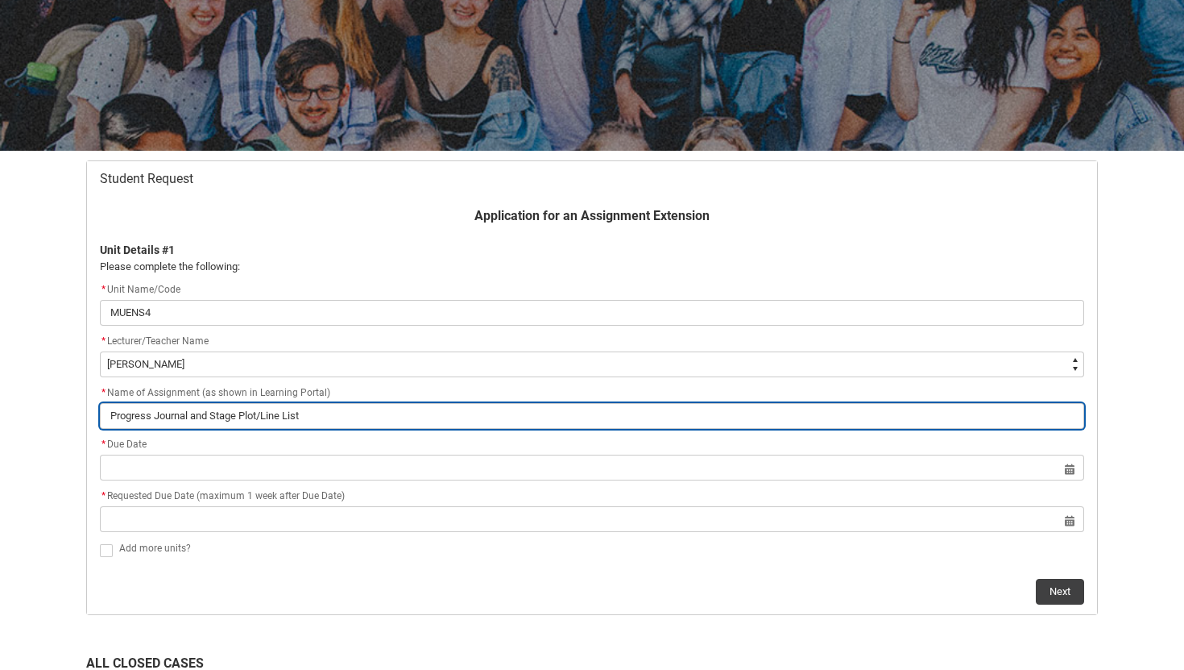
type lightning-primitive-input-simple "Progress Journal and Stage Plot/Line List ("
type input "Progress Journal and Stage Plot/Line List ("
type lightning-primitive-input-simple "Progress Journal and Stage Plot/Line List (w"
type input "Progress Journal and Stage Plot/Line List (w"
type lightning-primitive-input-simple "Progress Journal and Stage Plot/Line List (we"
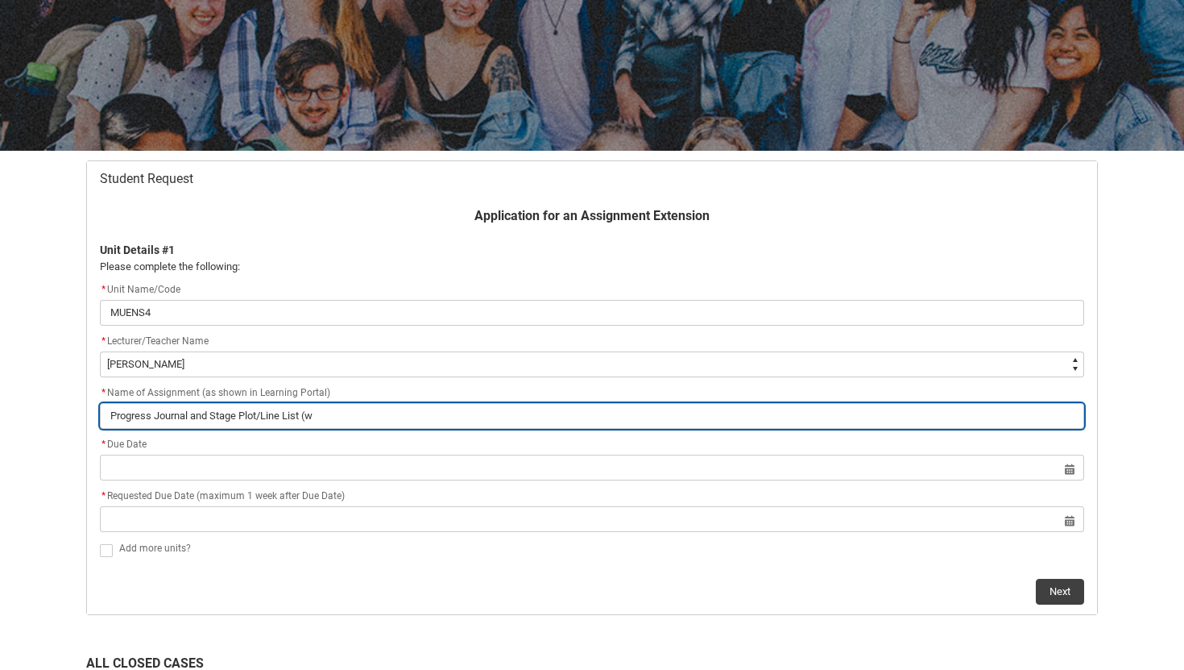
type input "Progress Journal and Stage Plot/Line List (we"
type lightning-primitive-input-simple "Progress Journal and Stage Plot/Line List (wee"
type input "Progress Journal and Stage Plot/Line List (wee"
type lightning-primitive-input-simple "Progress Journal and Stage Plot/Line List (week"
type input "Progress Journal and Stage Plot/Line List (week"
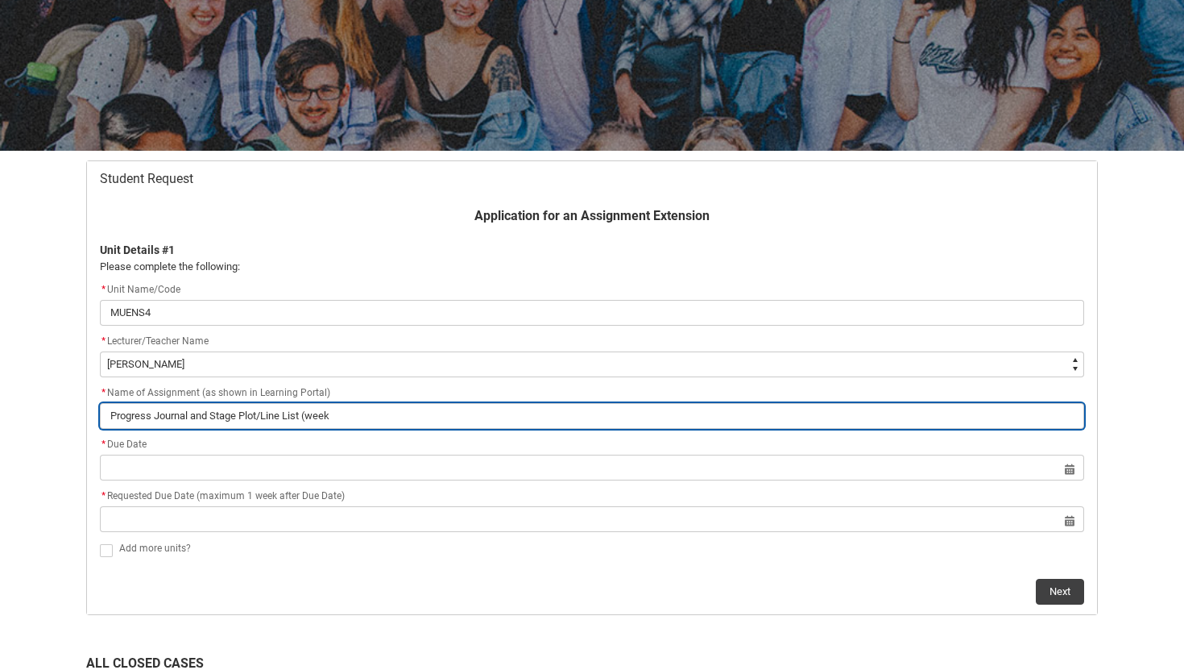
type lightning-primitive-input-simple "Progress Journal and Stage Plot/Line List (week"
type input "Progress Journal and Stage Plot/Line List (week"
type lightning-primitive-input-simple "Progress Journal and Stage Plot/Line List (week 1"
type input "Progress Journal and Stage Plot/Line List (week 1"
type lightning-primitive-input-simple "Progress Journal and Stage Plot/Line List (week 11"
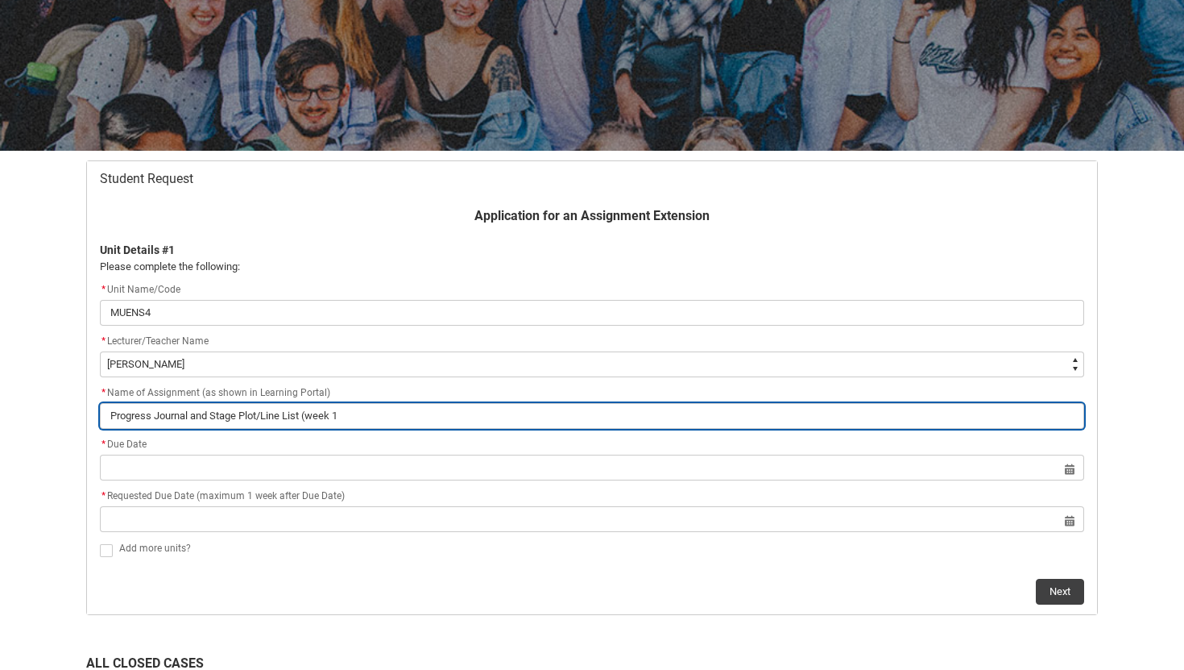
type input "Progress Journal and Stage Plot/Line List (week 11"
type lightning-primitive-input-simple "Progress Journal and Stage Plot/Line List (week 11)"
type input "Progress Journal and Stage Plot/Line List (week 11)"
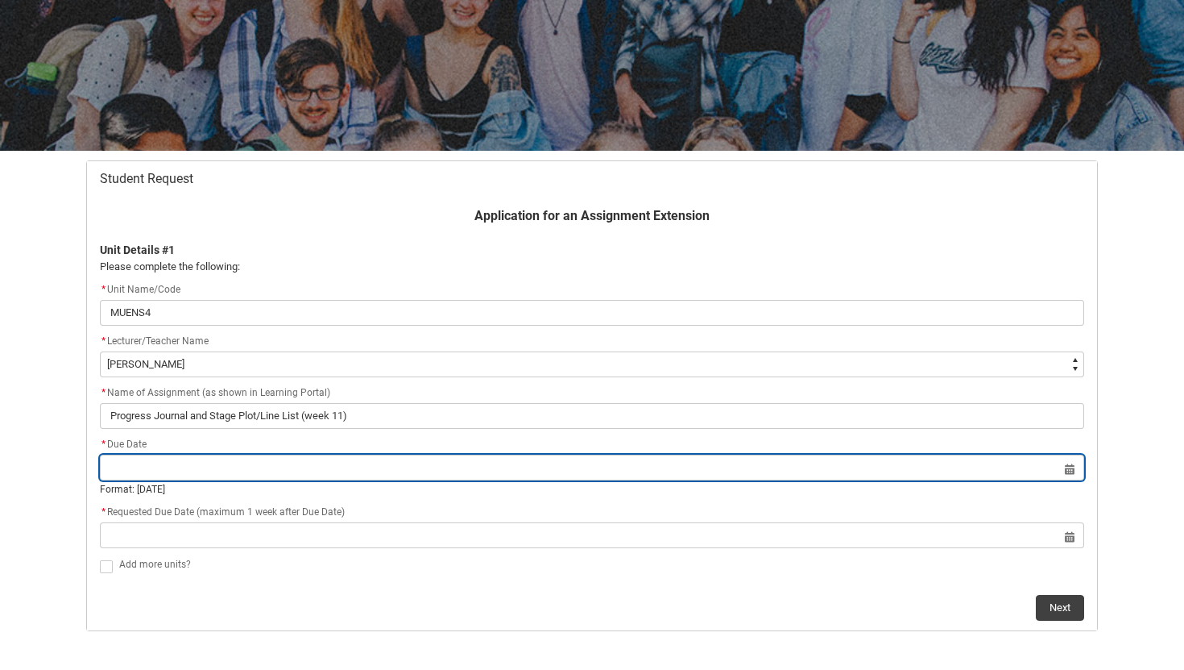
click at [724, 479] on input "Redu_Student_Request flow" at bounding box center [592, 467] width 985 height 26
select select "2025"
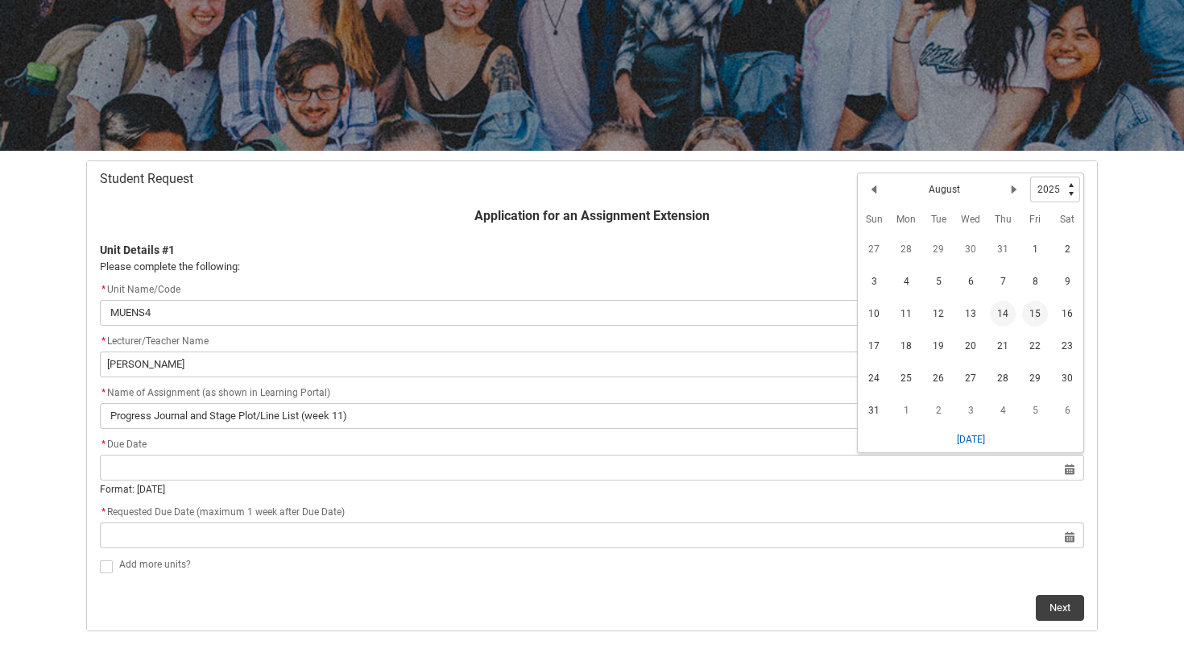
click at [1031, 318] on span "15" at bounding box center [1035, 314] width 26 height 26
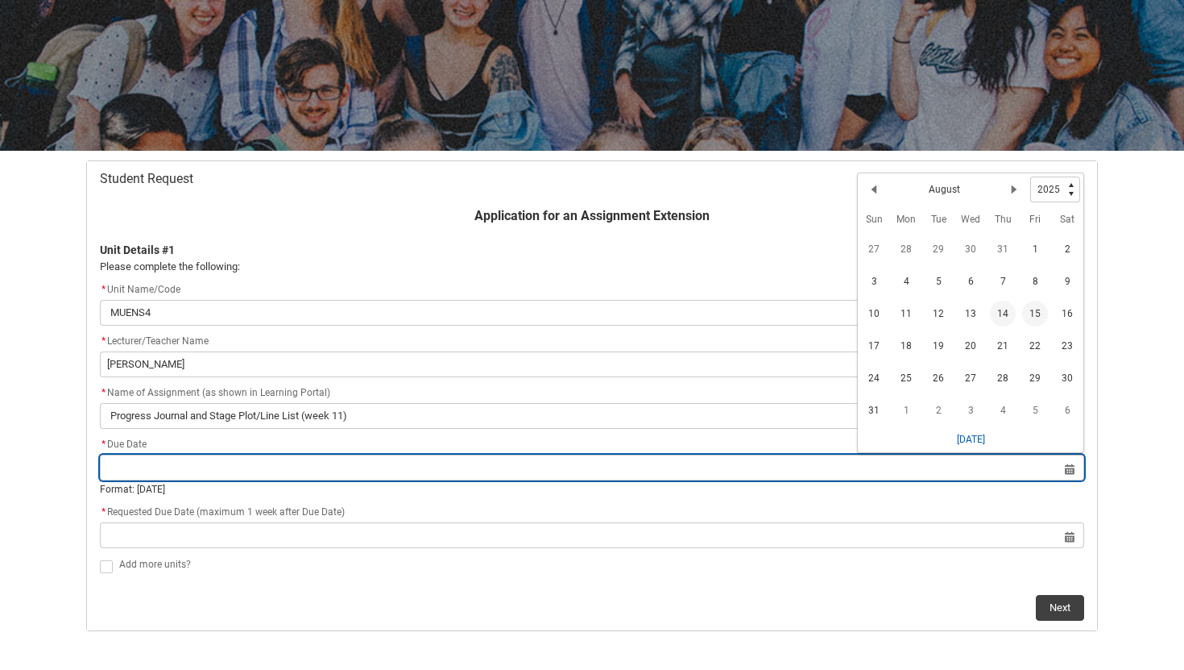
type lightning-datepicker "[DATE]"
type lightning-input "[DATE]"
type input "[DATE]"
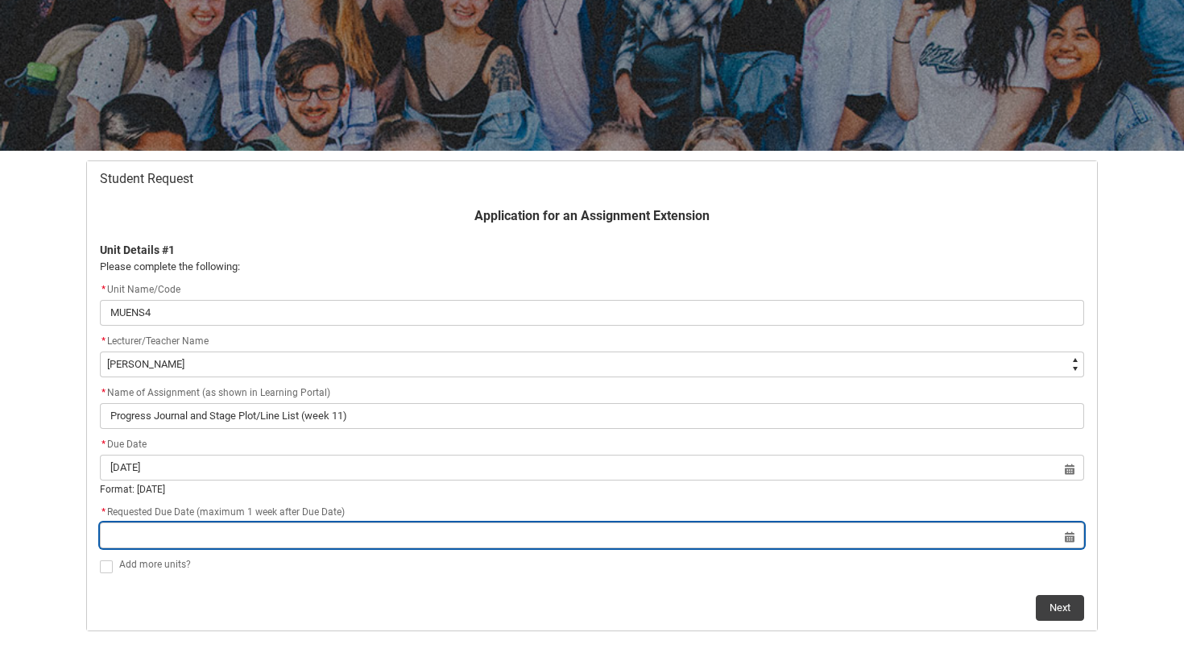
click at [472, 541] on input "Redu_Student_Request flow" at bounding box center [592, 535] width 985 height 26
select select "2025"
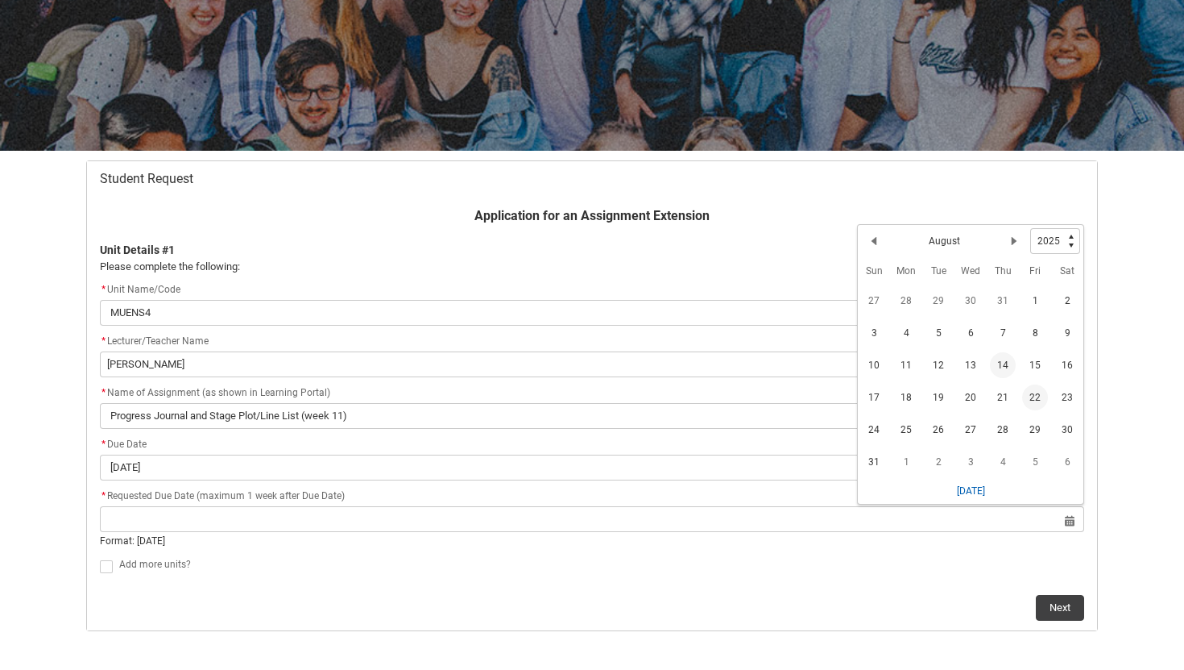
click at [1028, 408] on span "22" at bounding box center [1035, 397] width 26 height 26
type lightning-datepicker "[DATE]"
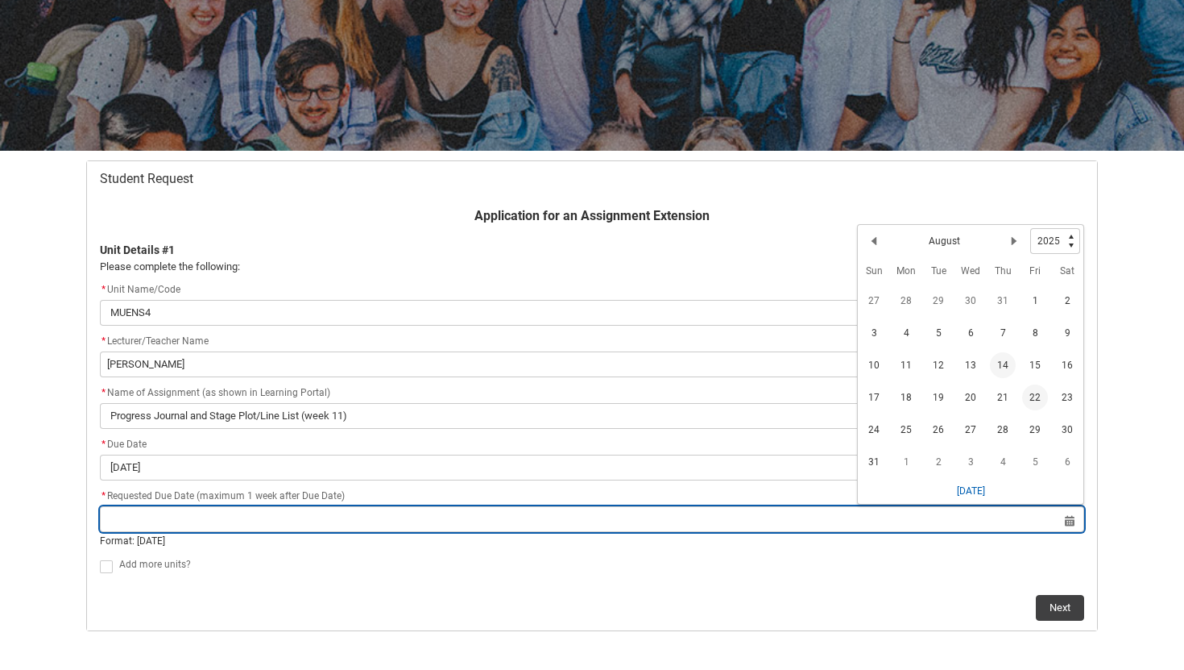
type lightning-input "[DATE]"
type input "[DATE]"
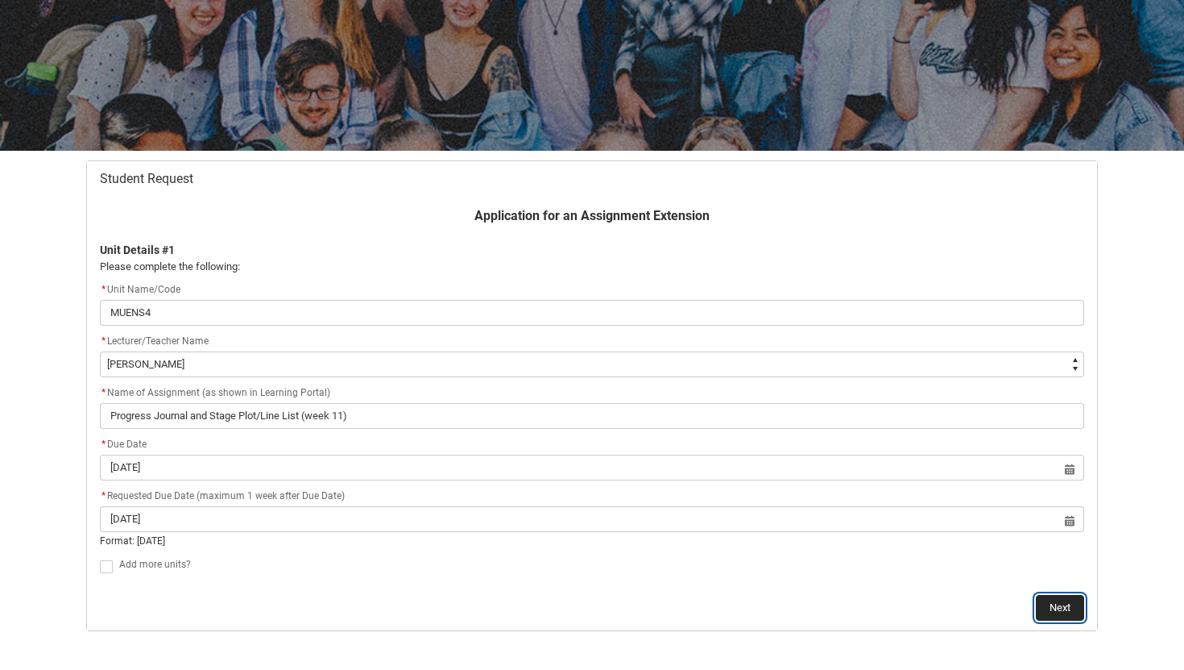
click at [1054, 609] on button "Next" at bounding box center [1060, 608] width 48 height 26
